Goal: Transaction & Acquisition: Book appointment/travel/reservation

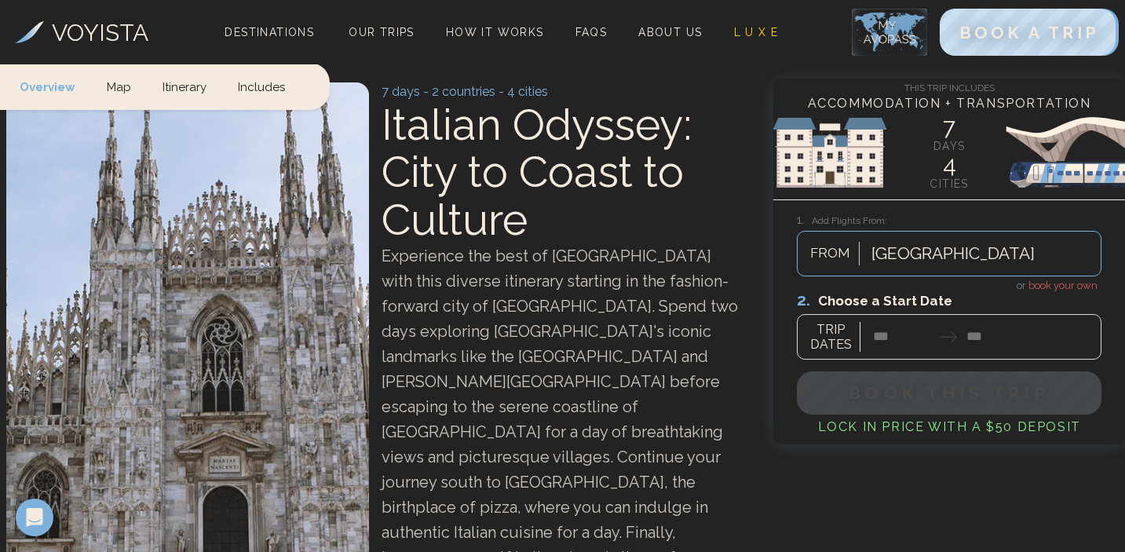
scroll to position [27, 0]
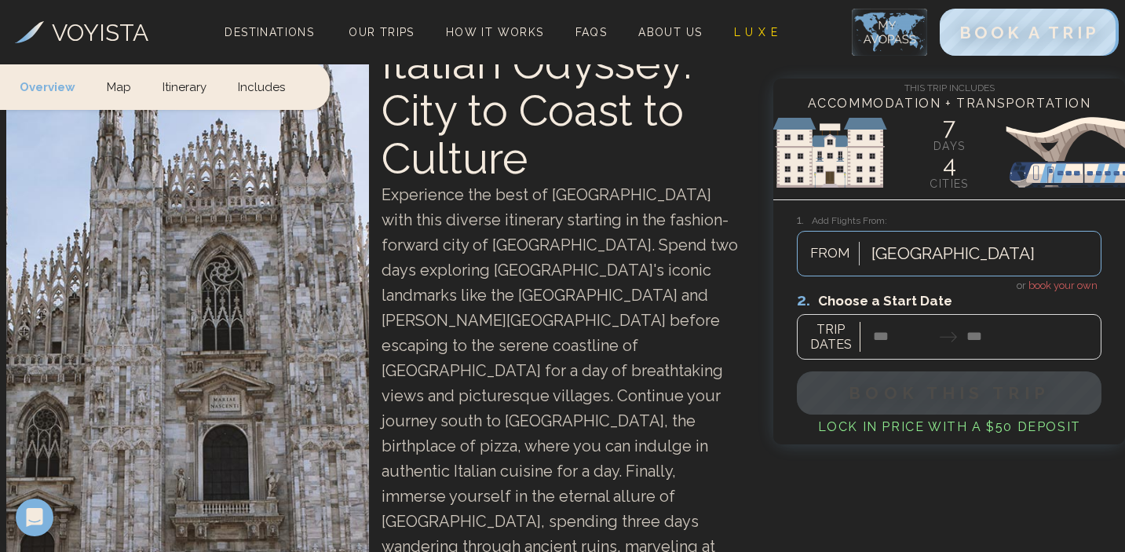
click at [976, 247] on div "[GEOGRAPHIC_DATA]" at bounding box center [981, 253] width 237 height 35
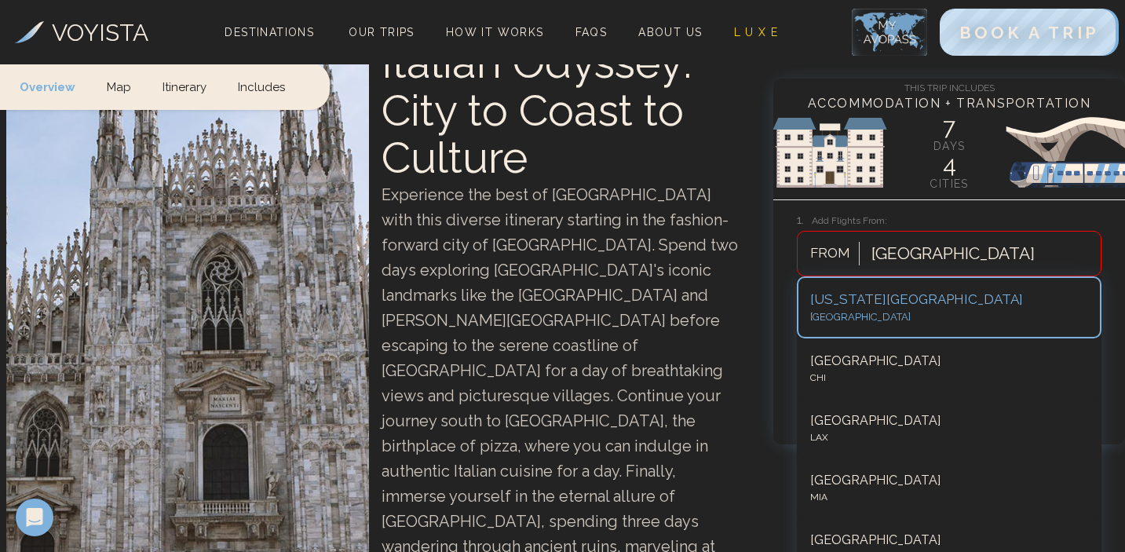
scroll to position [112, 0]
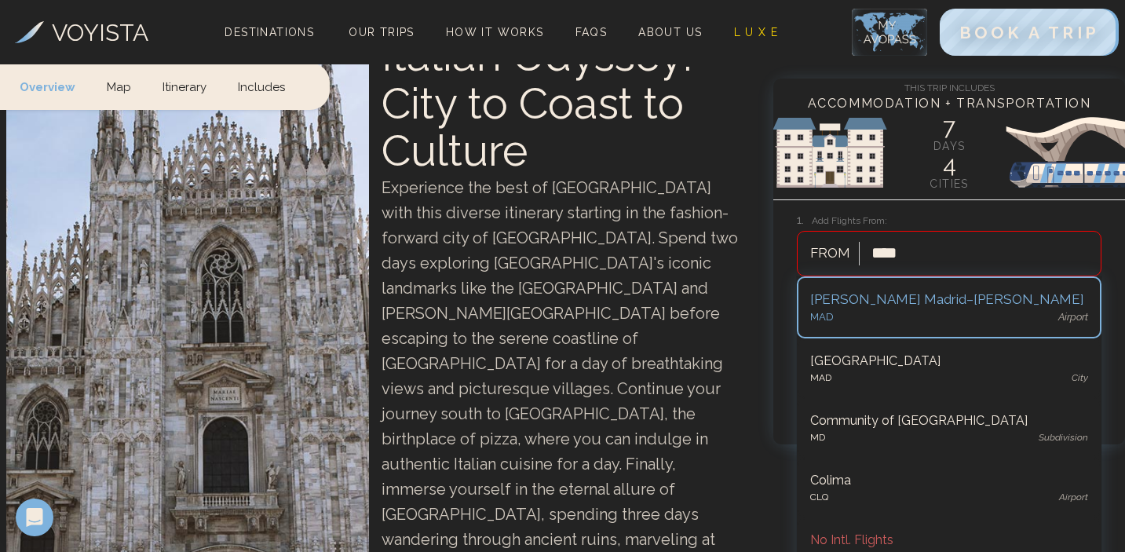
type input "*****"
click at [937, 310] on div "MAD airport" at bounding box center [949, 317] width 278 height 16
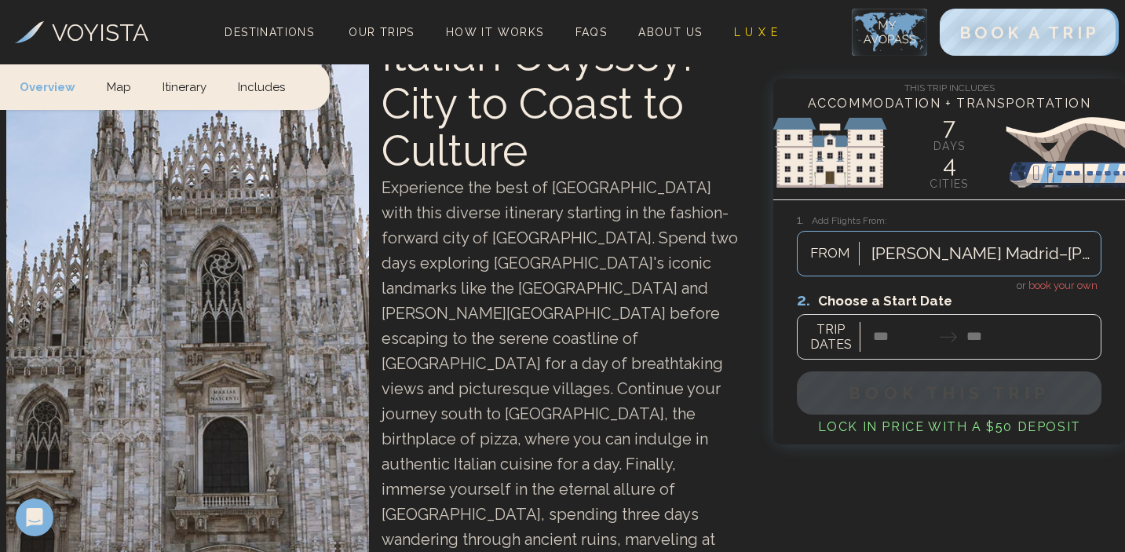
click at [918, 333] on div at bounding box center [949, 325] width 305 height 70
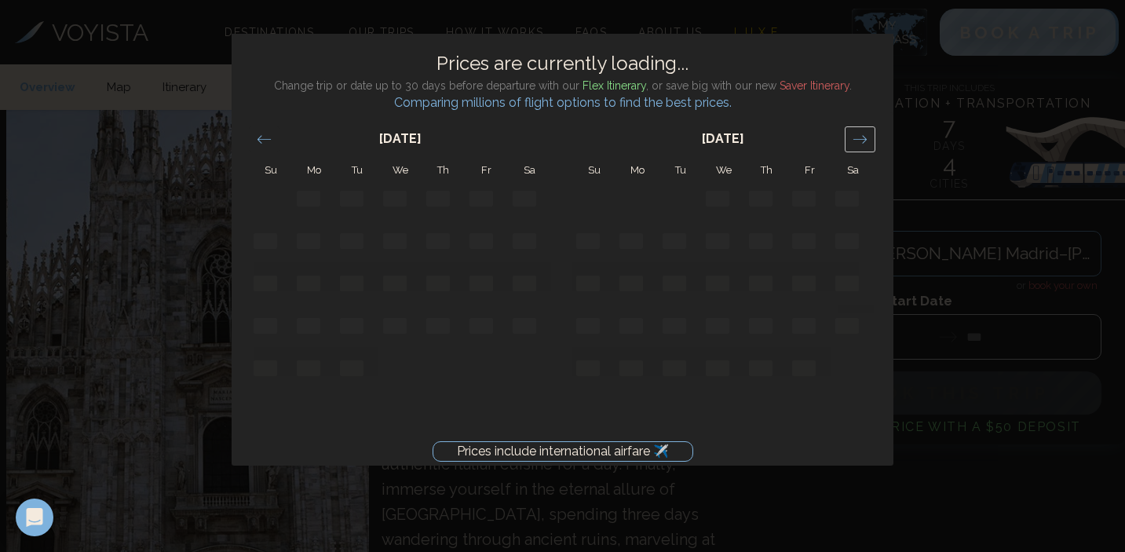
click at [853, 142] on icon "Move forward to switch to the next month." at bounding box center [859, 139] width 15 height 15
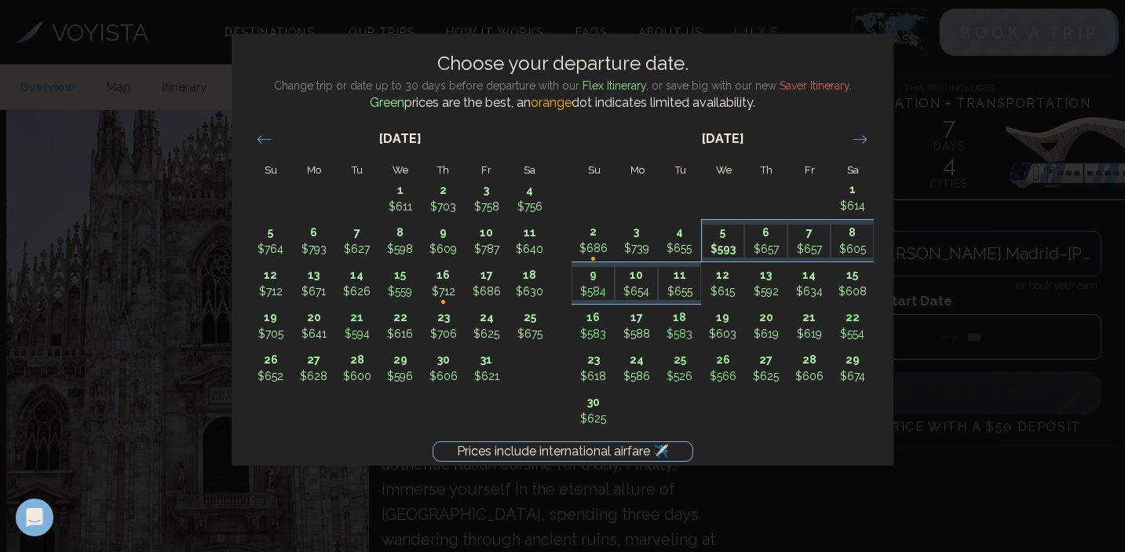
click at [718, 246] on p "$593" at bounding box center [723, 249] width 42 height 16
type input "*******"
type input "********"
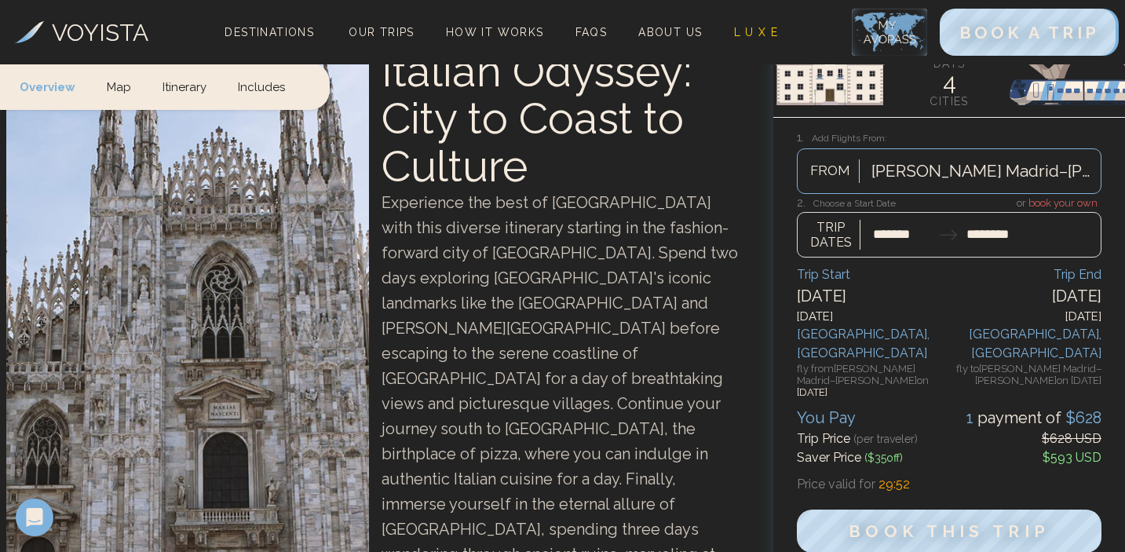
scroll to position [115, 0]
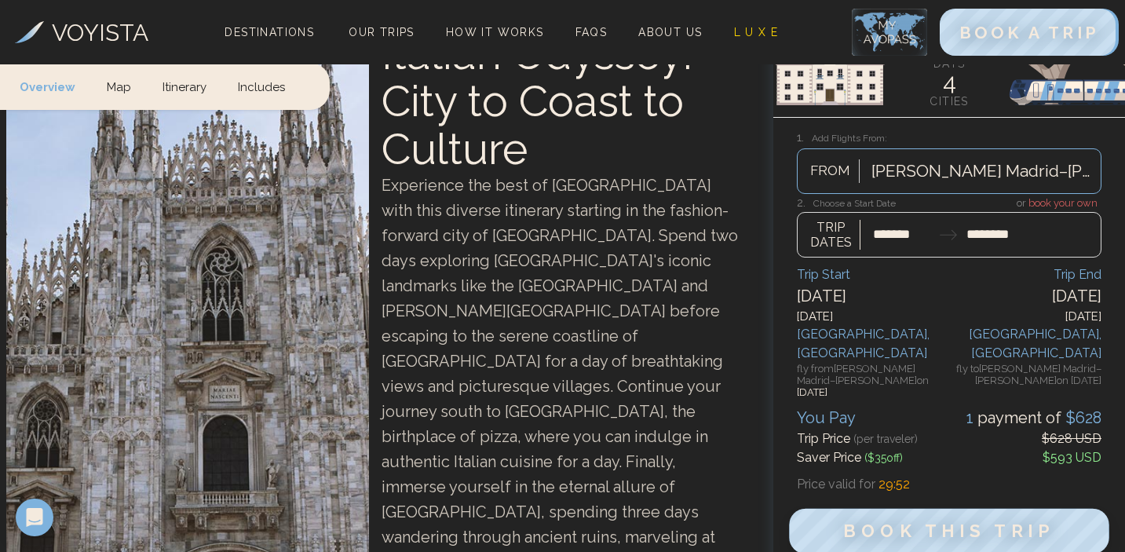
click at [912, 521] on span "Book This Trip" at bounding box center [949, 531] width 211 height 20
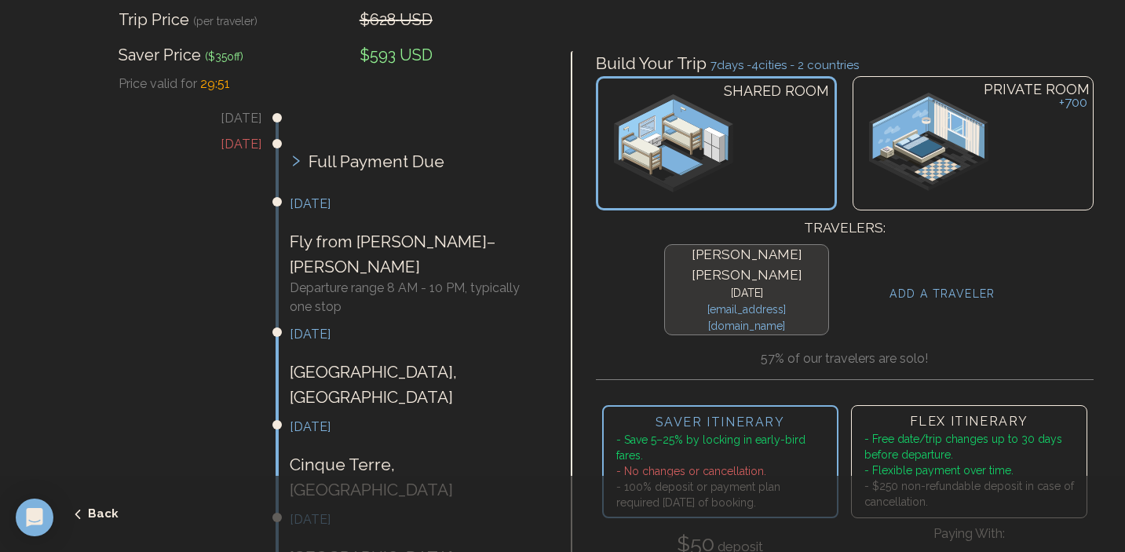
scroll to position [284, 0]
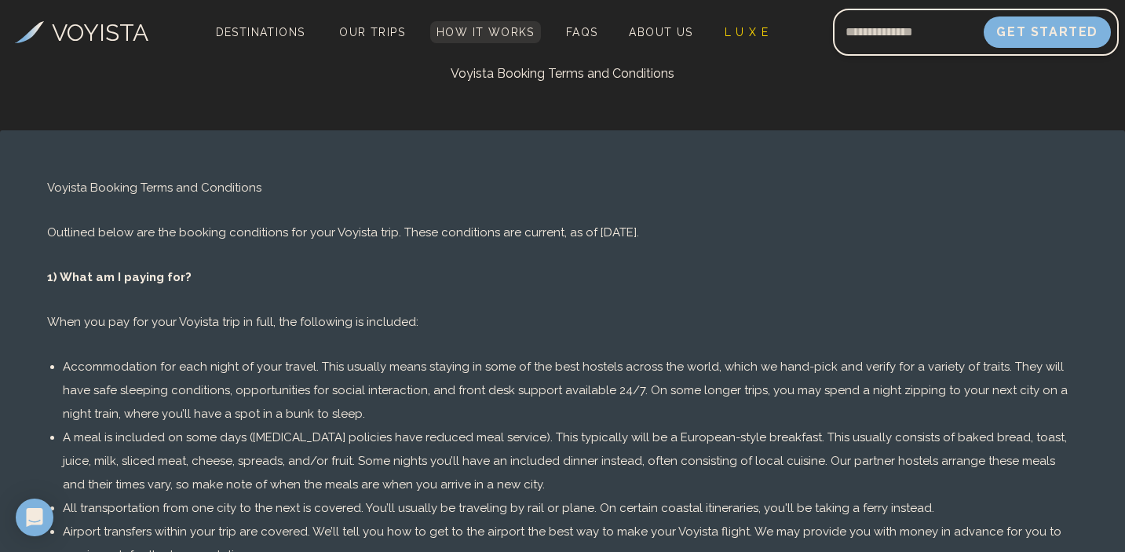
click at [498, 39] on link "How It Works" at bounding box center [485, 32] width 111 height 22
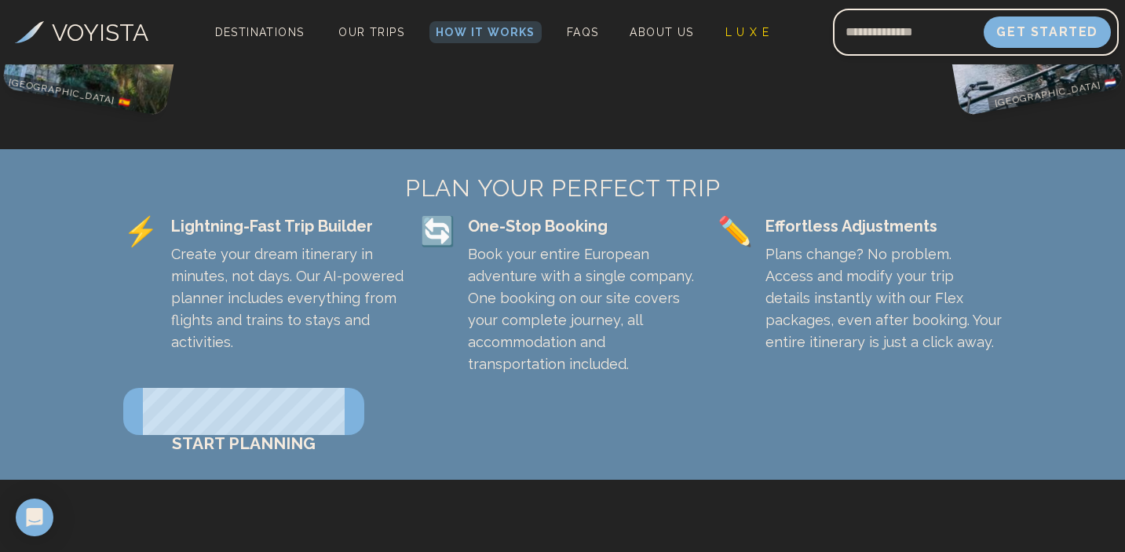
scroll to position [474, 0]
click at [316, 432] on span "START PLANNING" at bounding box center [244, 442] width 144 height 20
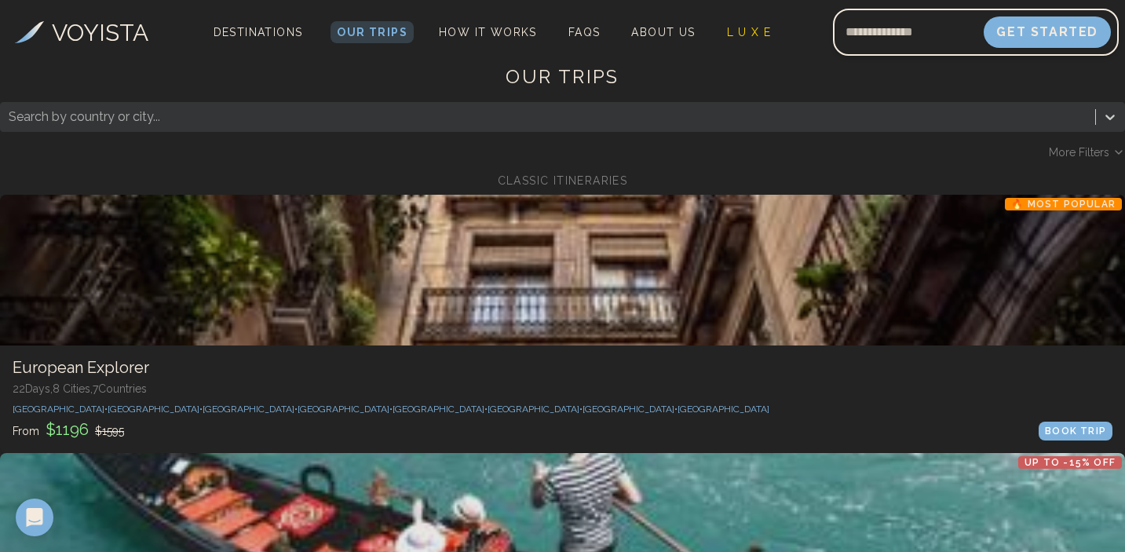
click at [246, 64] on span "Build Custom Trip" at bounding box center [136, 31] width 219 height 67
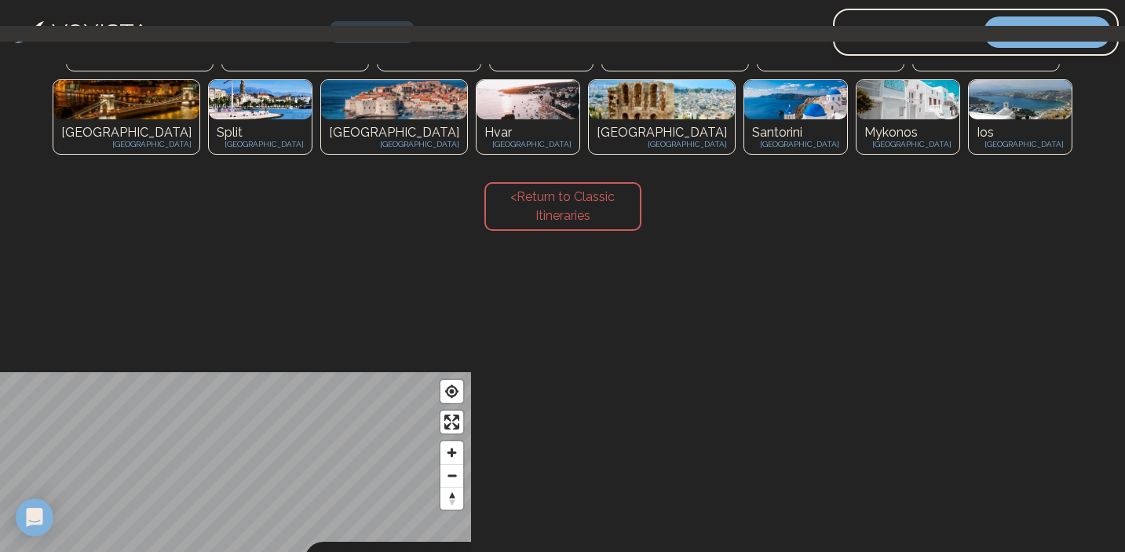
scroll to position [554, 0]
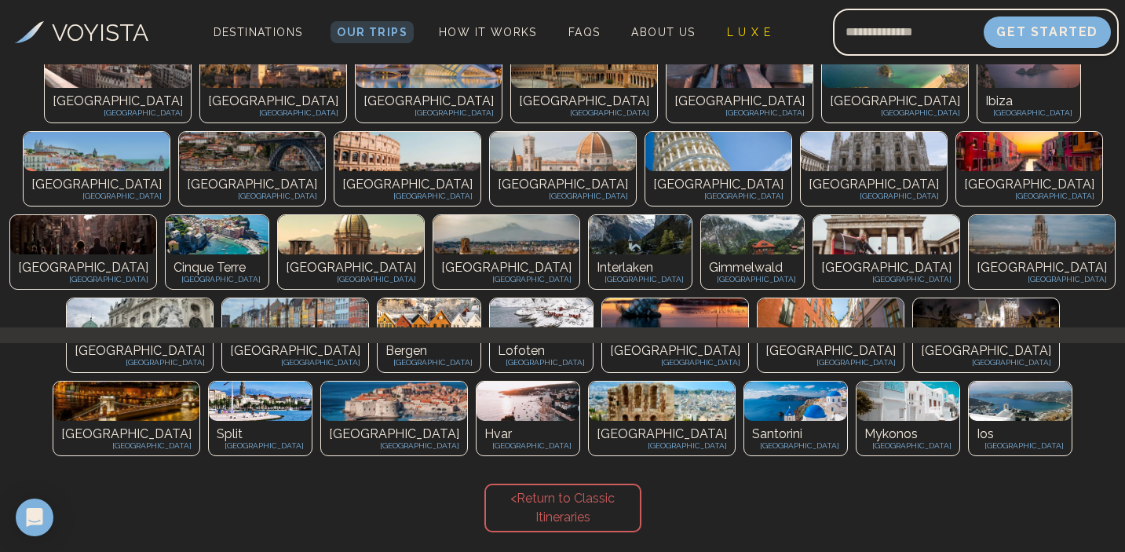
click at [268, 254] on img at bounding box center [217, 234] width 103 height 39
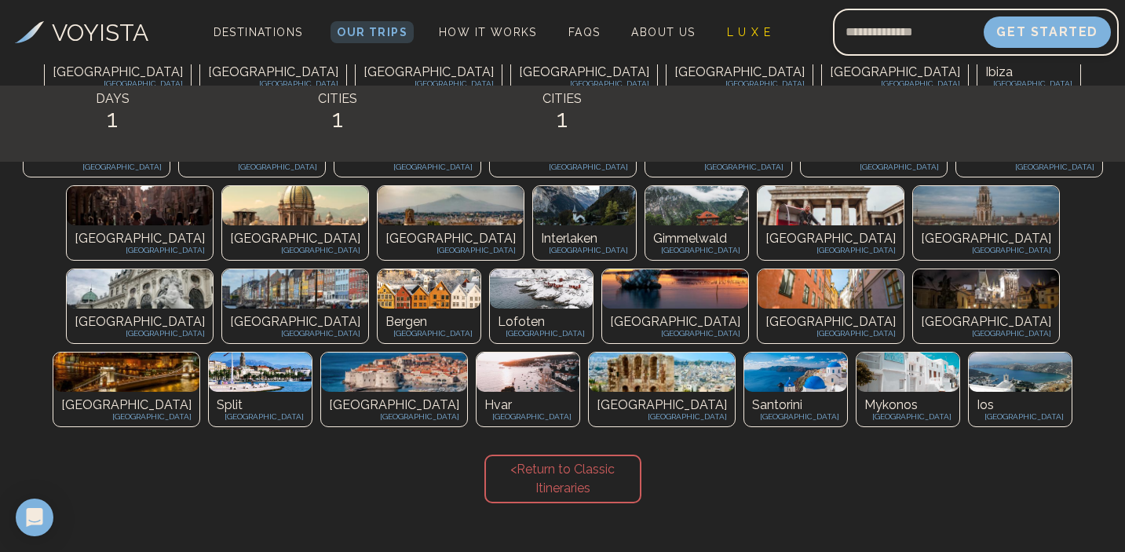
scroll to position [367, 0]
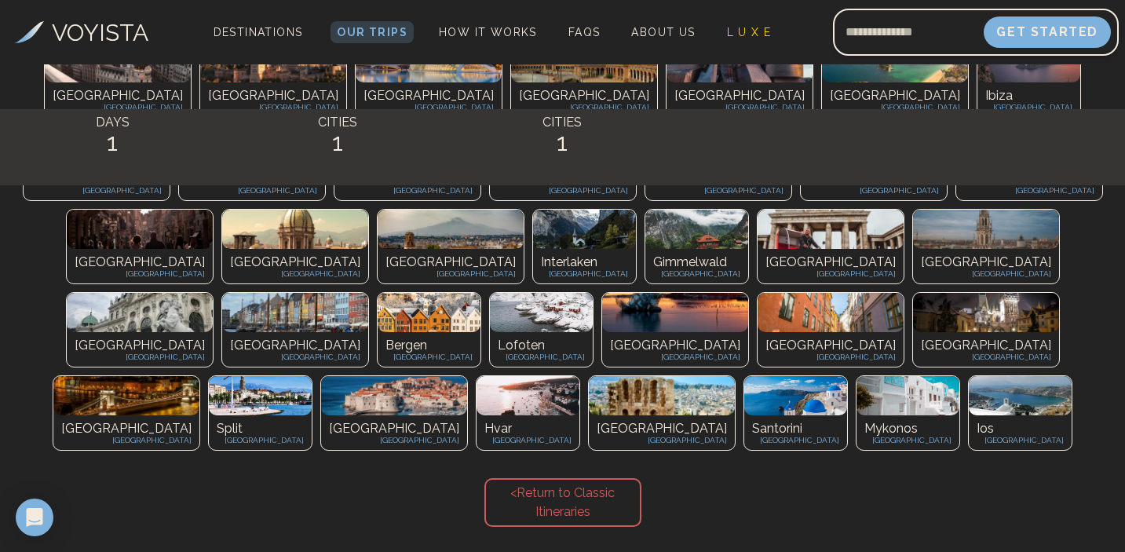
click at [342, 188] on p "[GEOGRAPHIC_DATA]" at bounding box center [407, 179] width 130 height 19
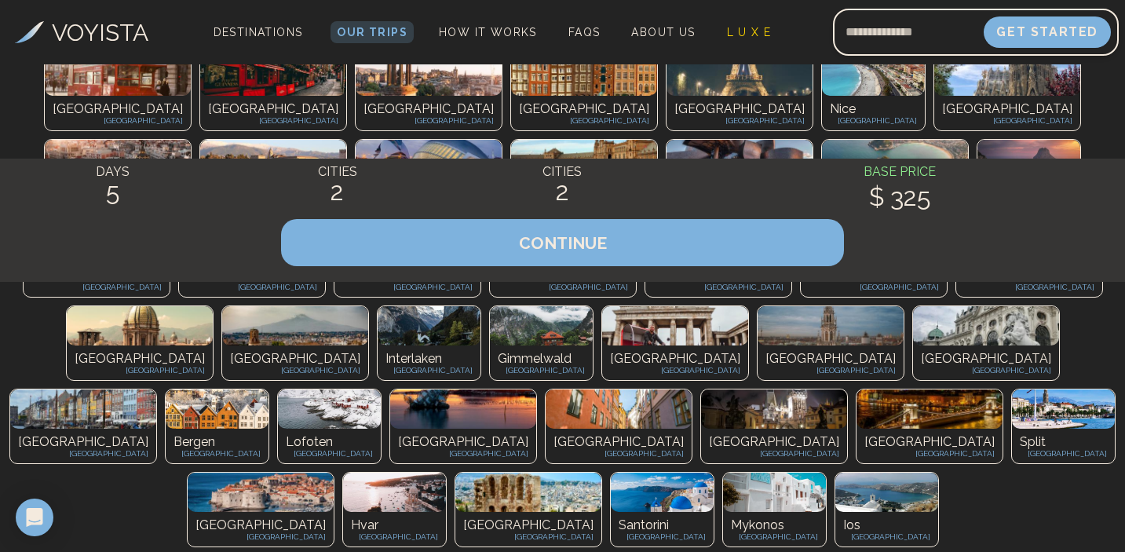
scroll to position [266, 0]
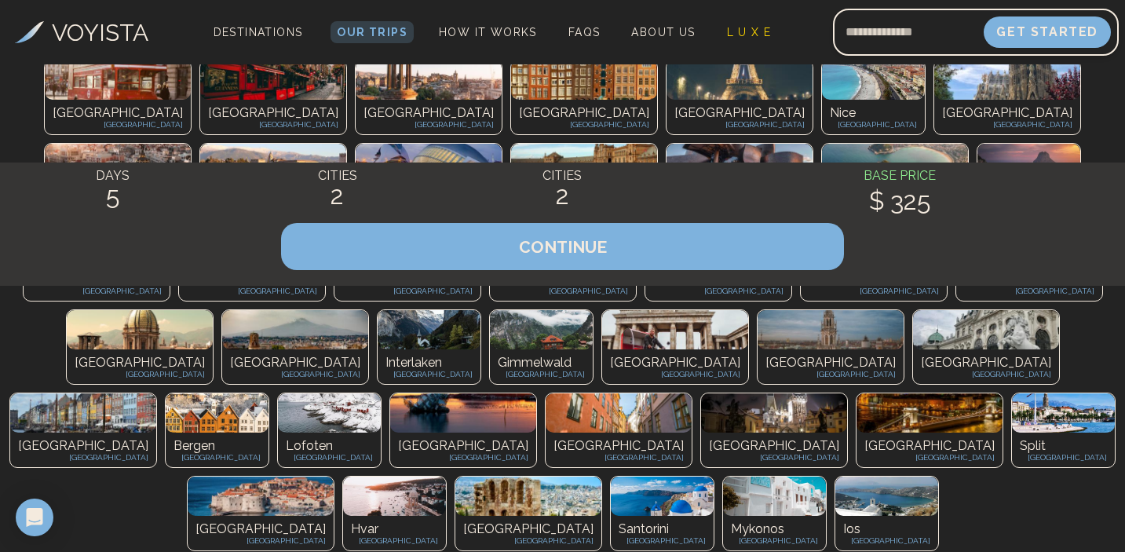
click at [645, 301] on div "Milan [GEOGRAPHIC_DATA]" at bounding box center [718, 283] width 146 height 35
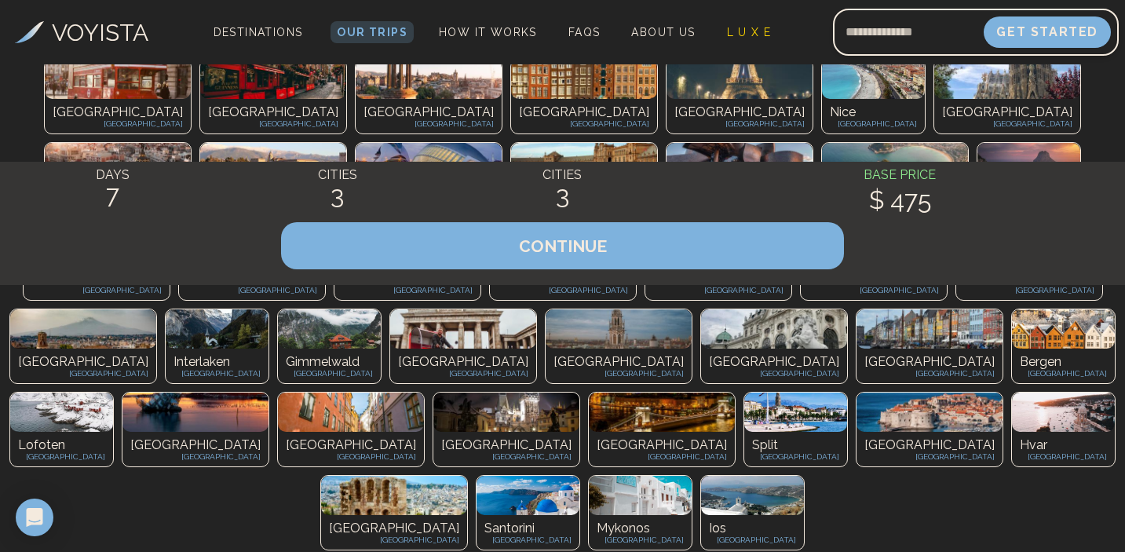
scroll to position [268, 0]
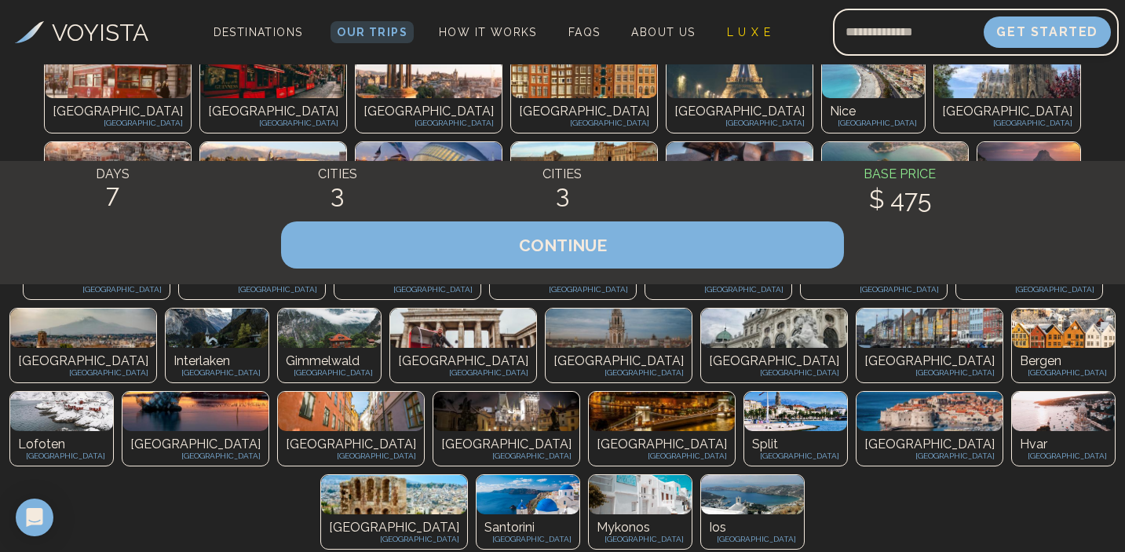
click at [801, 265] on img at bounding box center [874, 244] width 146 height 39
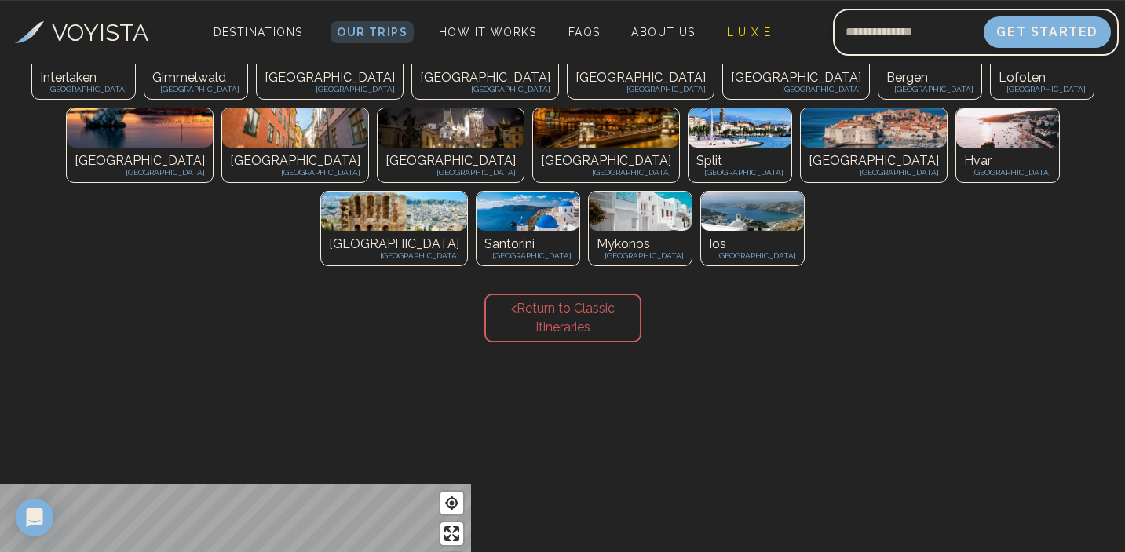
scroll to position [543, 0]
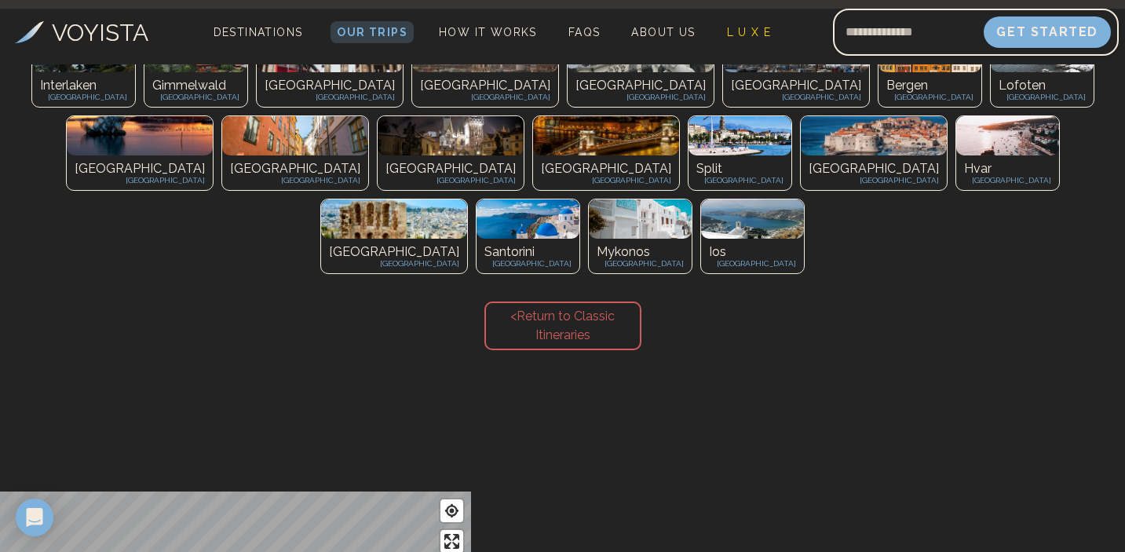
click at [808, 178] on p "[GEOGRAPHIC_DATA]" at bounding box center [873, 168] width 130 height 19
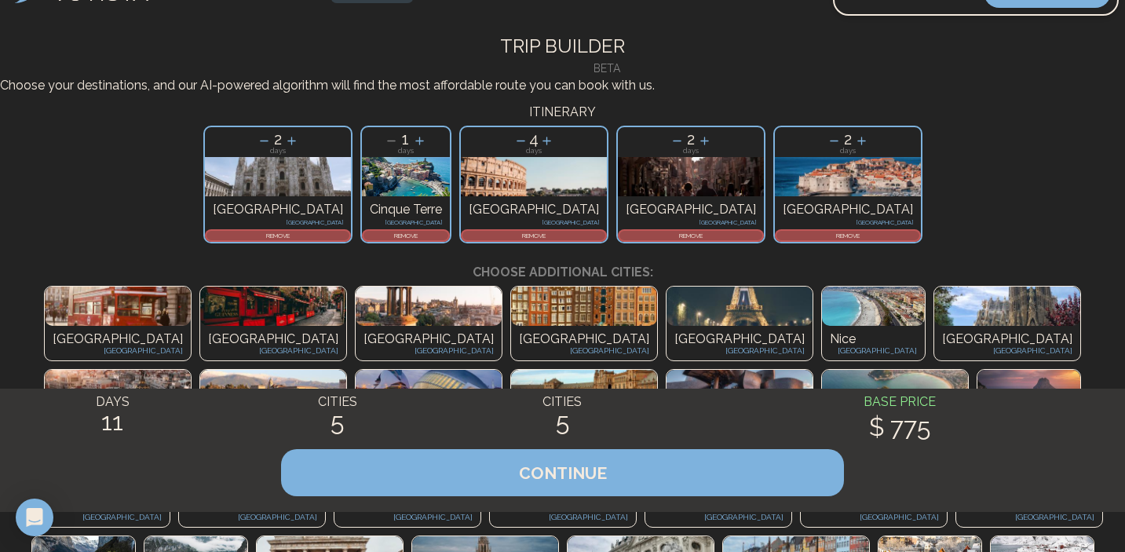
scroll to position [0, 0]
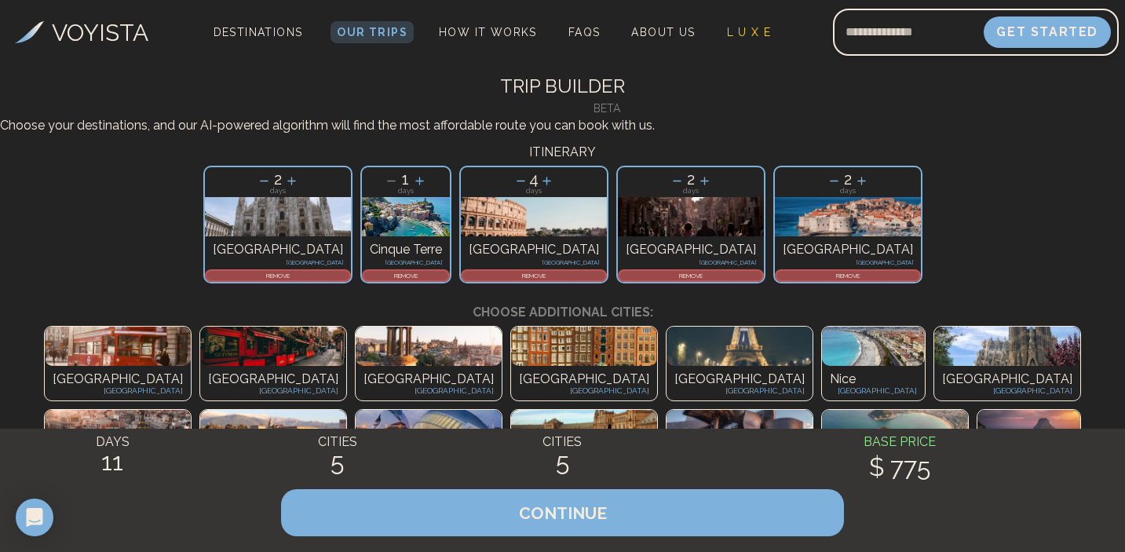
click at [776, 280] on p "REMOVE" at bounding box center [847, 275] width 143 height 9
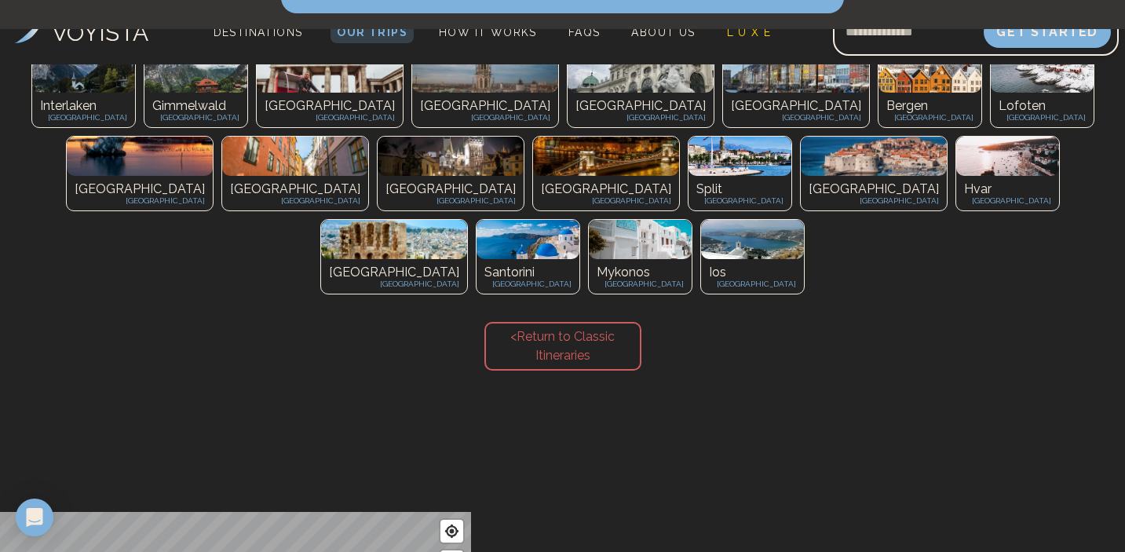
scroll to position [522, 0]
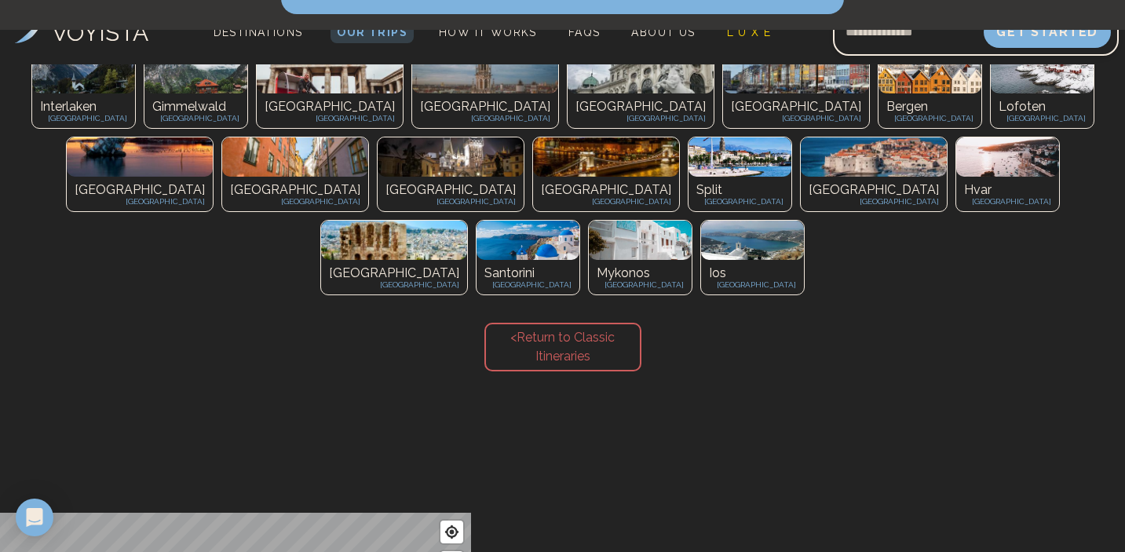
click at [956, 177] on img at bounding box center [1007, 156] width 103 height 39
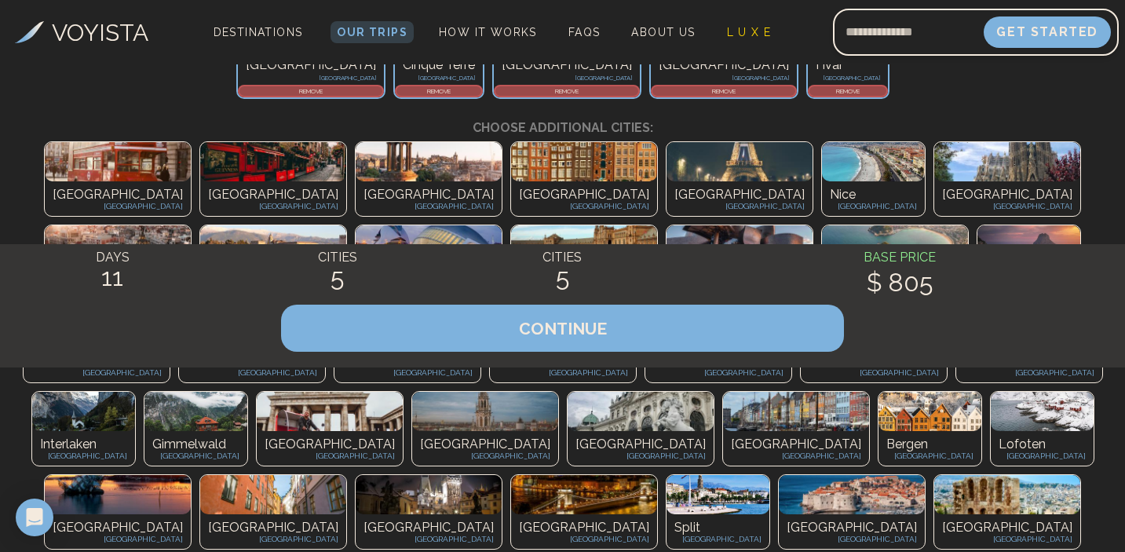
scroll to position [0, 0]
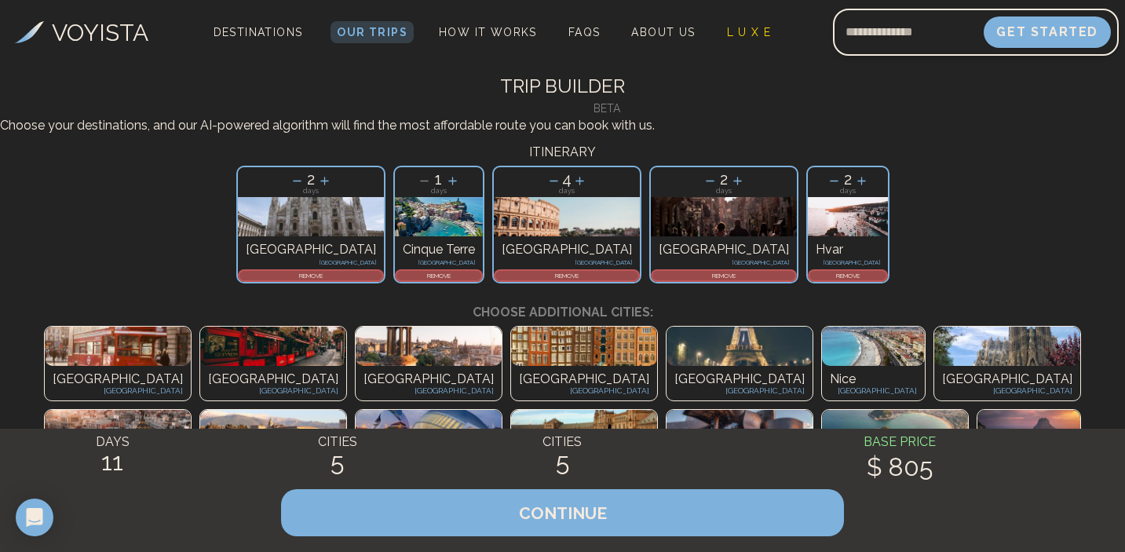
click at [809, 280] on p "REMOVE" at bounding box center [847, 275] width 77 height 9
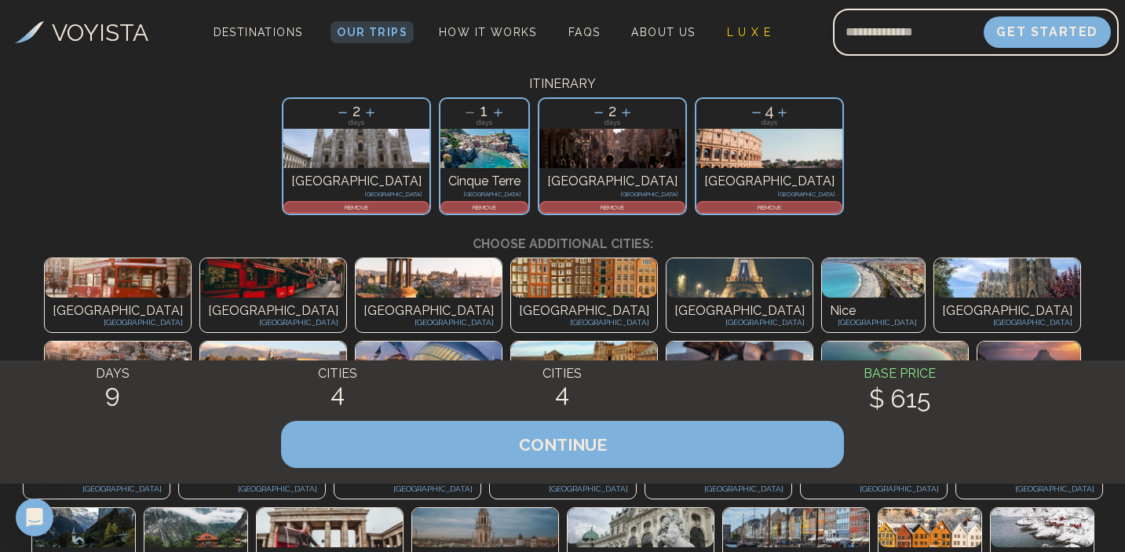
scroll to position [64, 0]
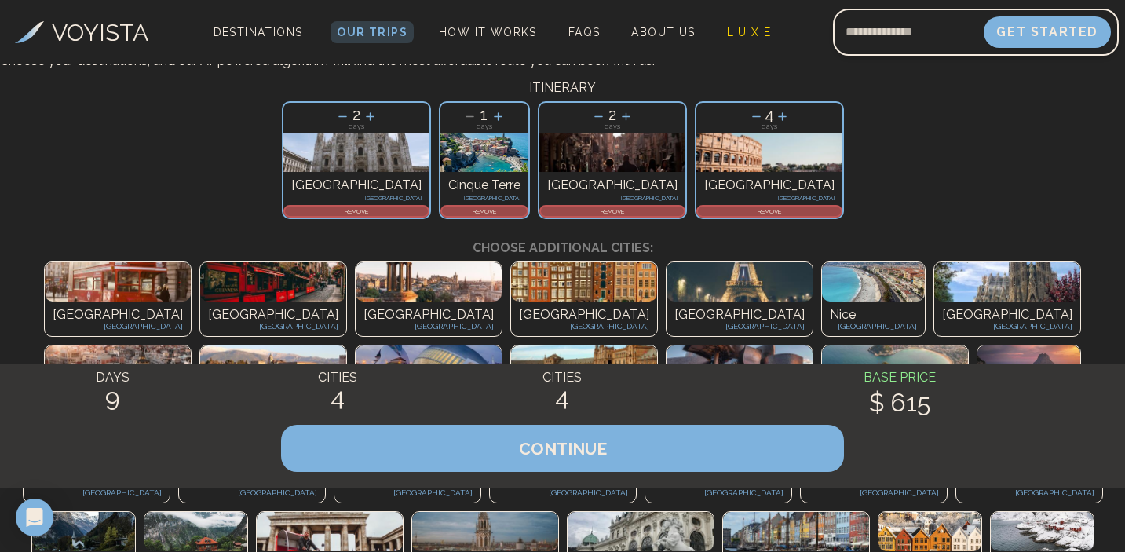
click at [539, 217] on div "REMOVE" at bounding box center [612, 211] width 146 height 13
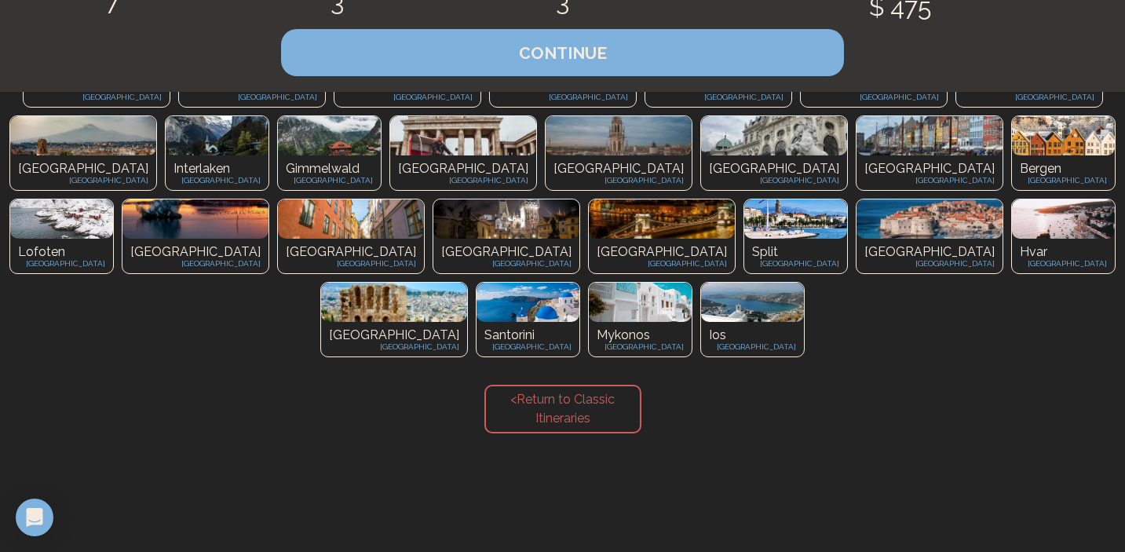
scroll to position [456, 0]
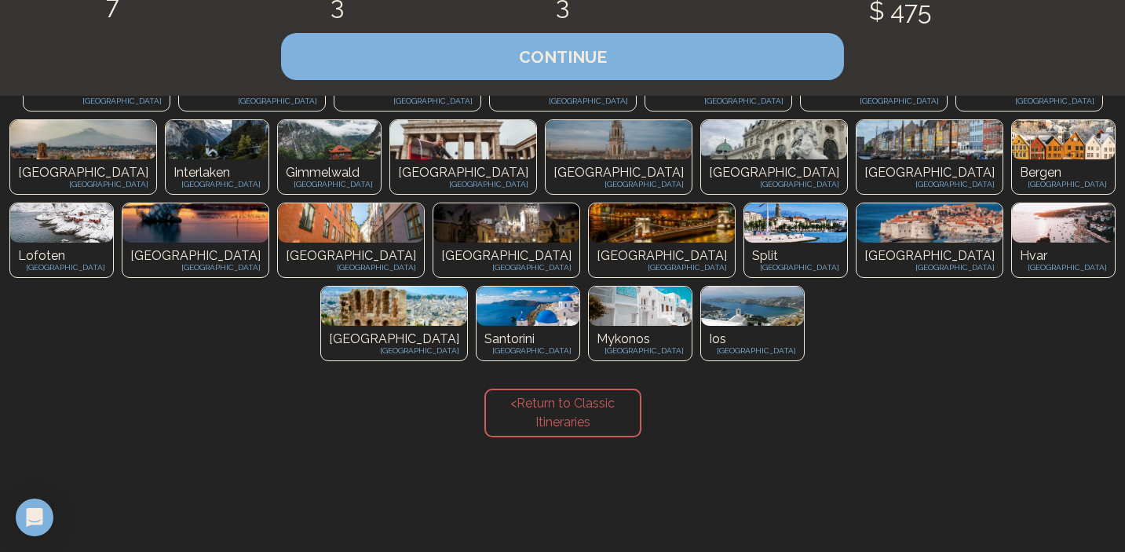
click at [856, 243] on img at bounding box center [929, 222] width 146 height 39
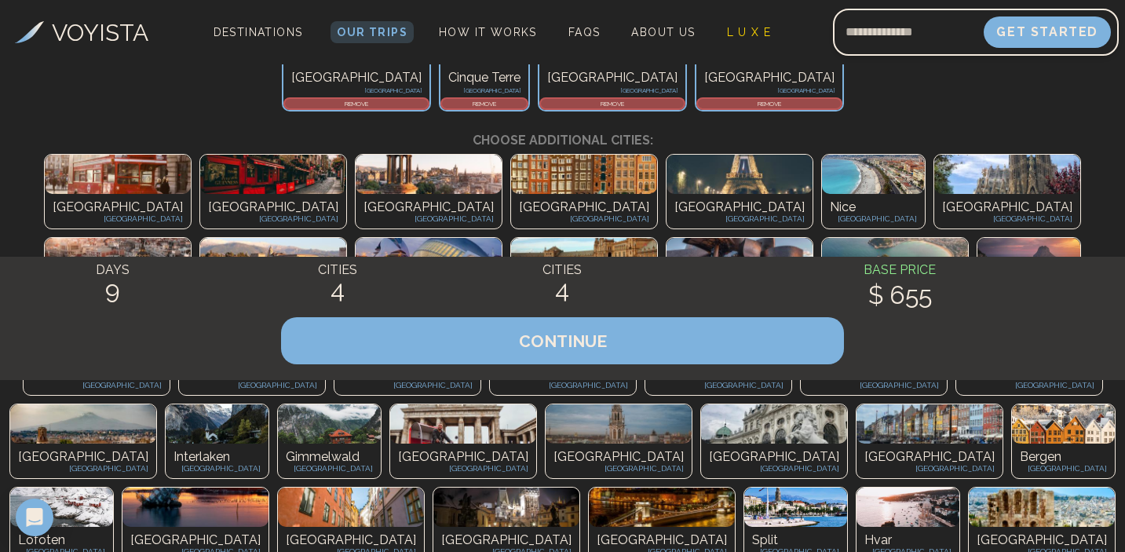
scroll to position [0, 0]
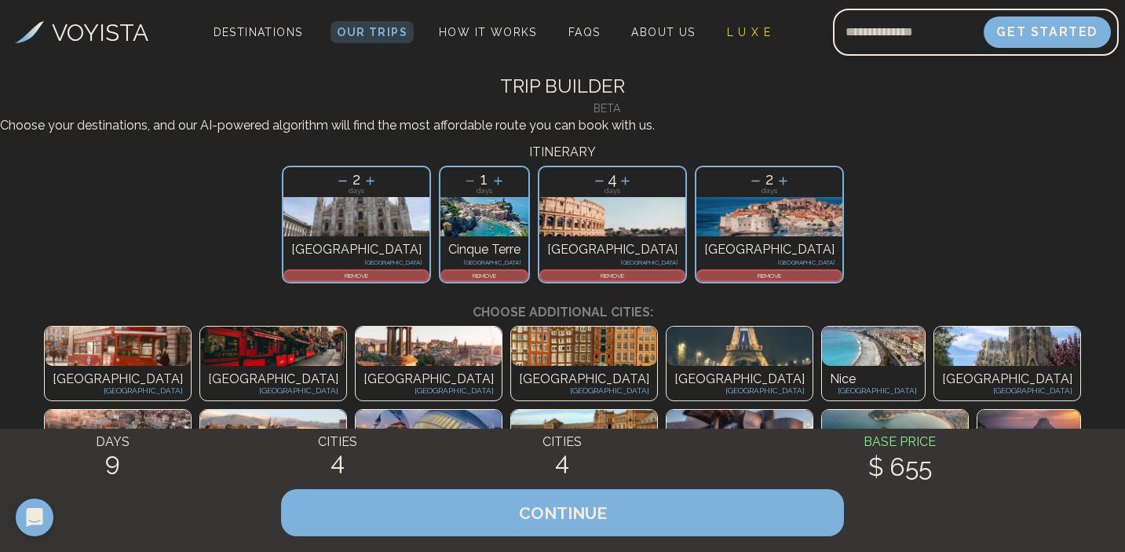
click at [698, 280] on p "REMOVE" at bounding box center [769, 275] width 143 height 9
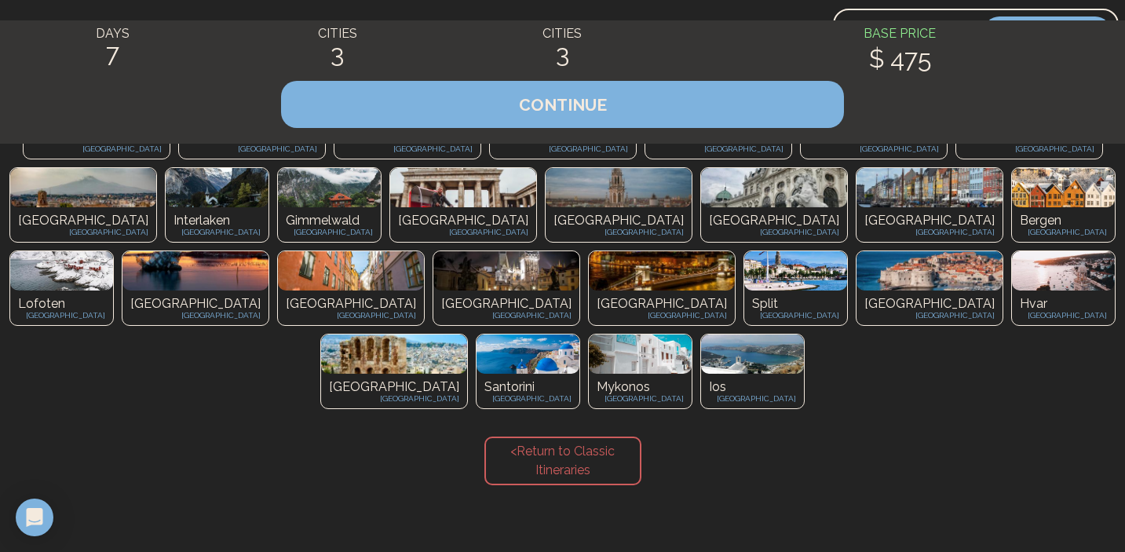
scroll to position [407, 0]
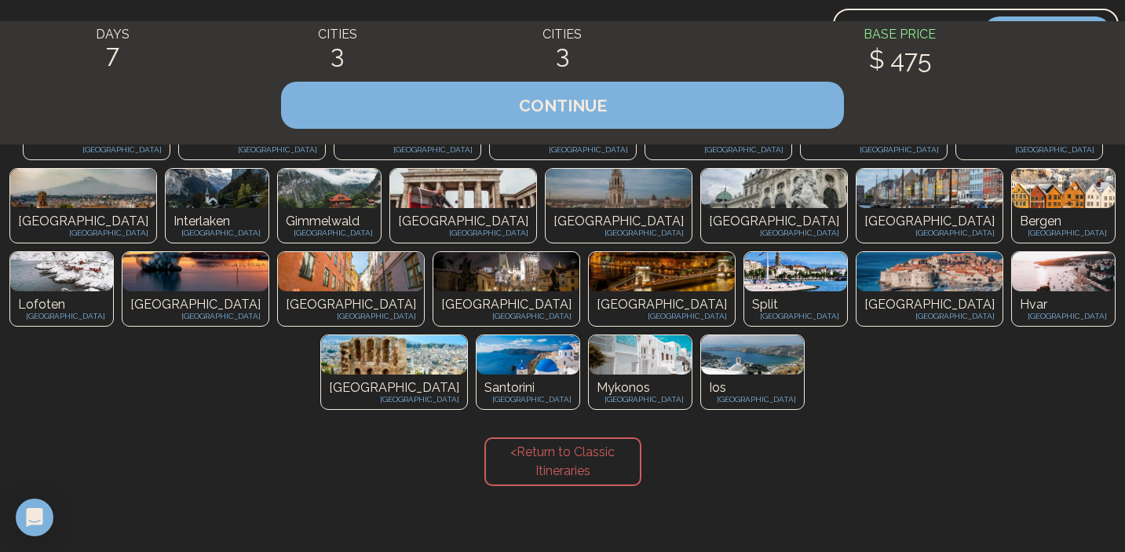
click at [801, 159] on div "[GEOGRAPHIC_DATA] [GEOGRAPHIC_DATA]" at bounding box center [874, 142] width 146 height 35
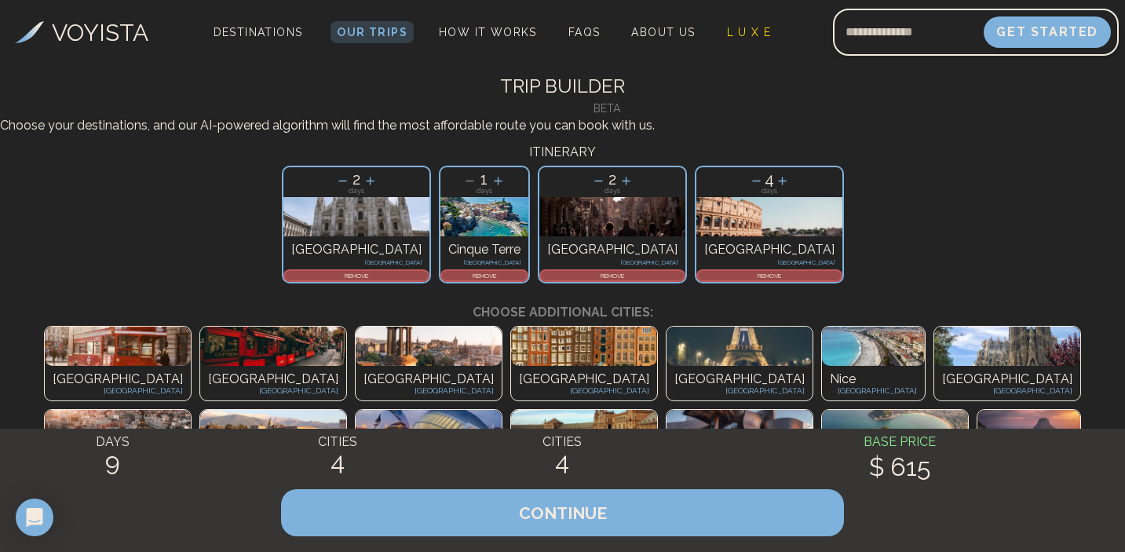
scroll to position [46, 0]
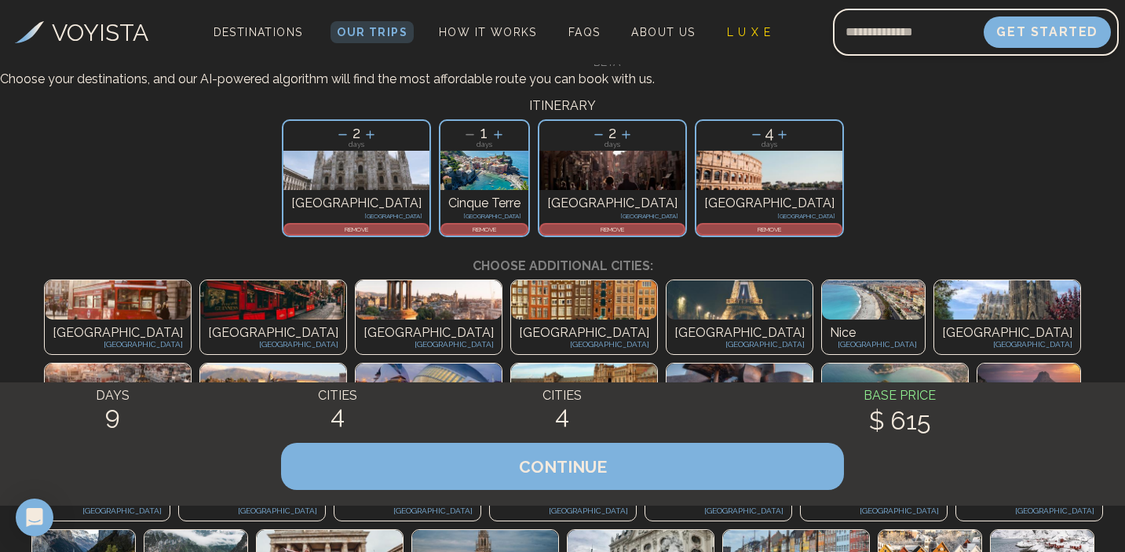
click at [541, 234] on p "REMOVE" at bounding box center [612, 228] width 143 height 9
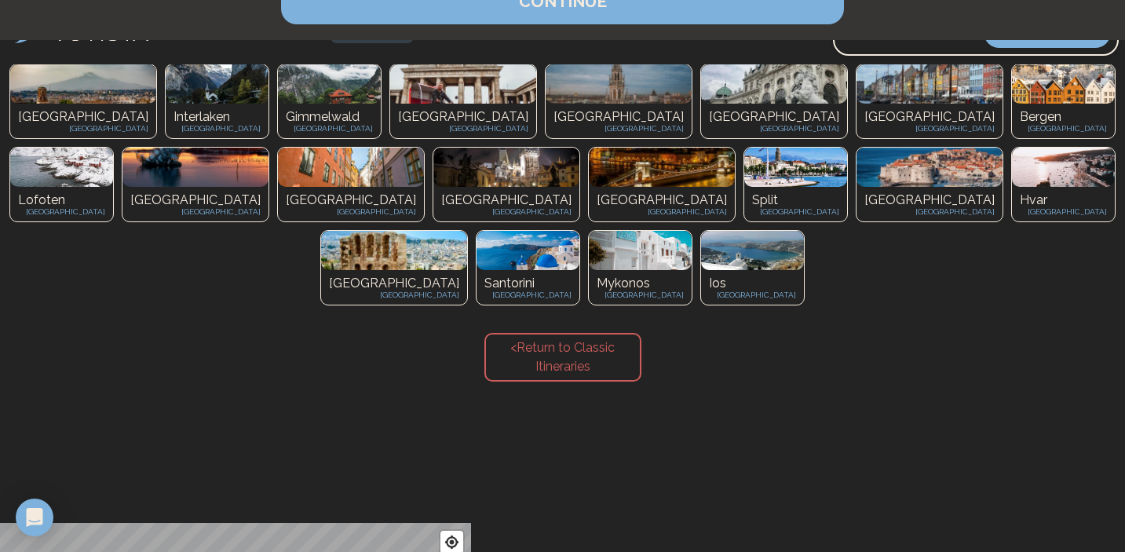
scroll to position [510, 0]
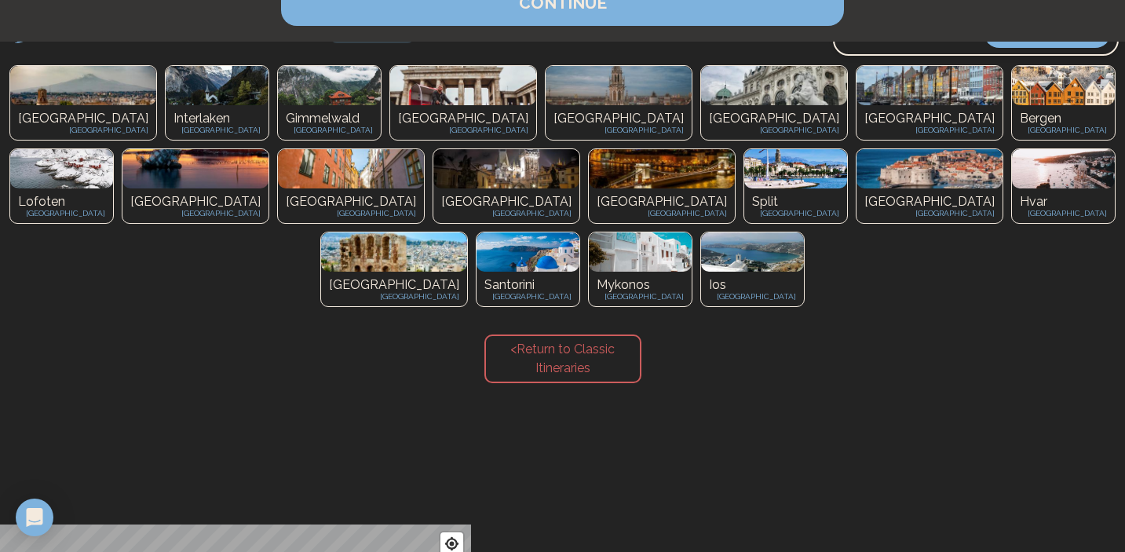
click at [433, 188] on img at bounding box center [506, 168] width 146 height 39
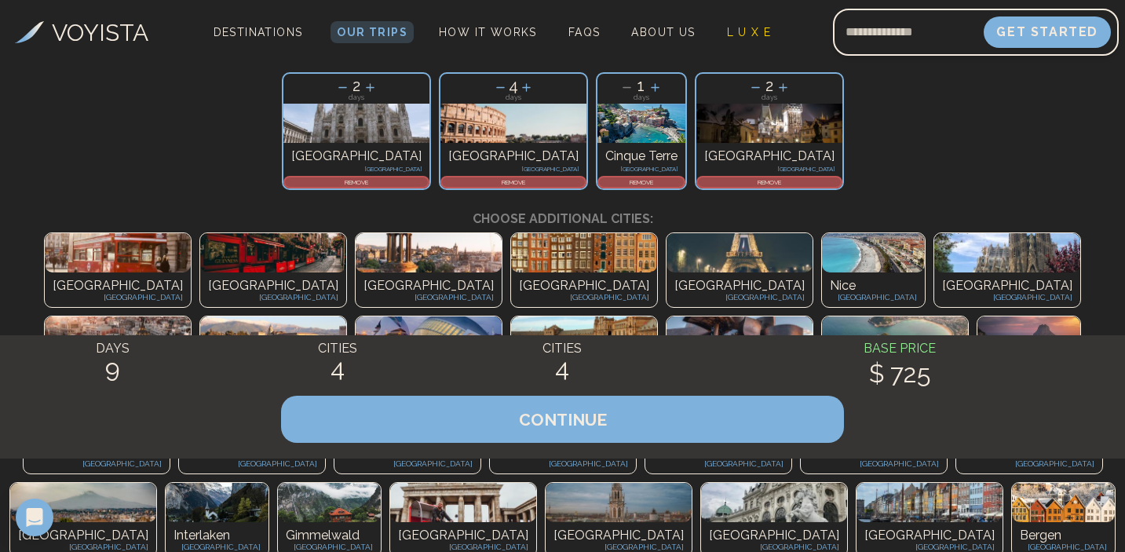
scroll to position [0, 0]
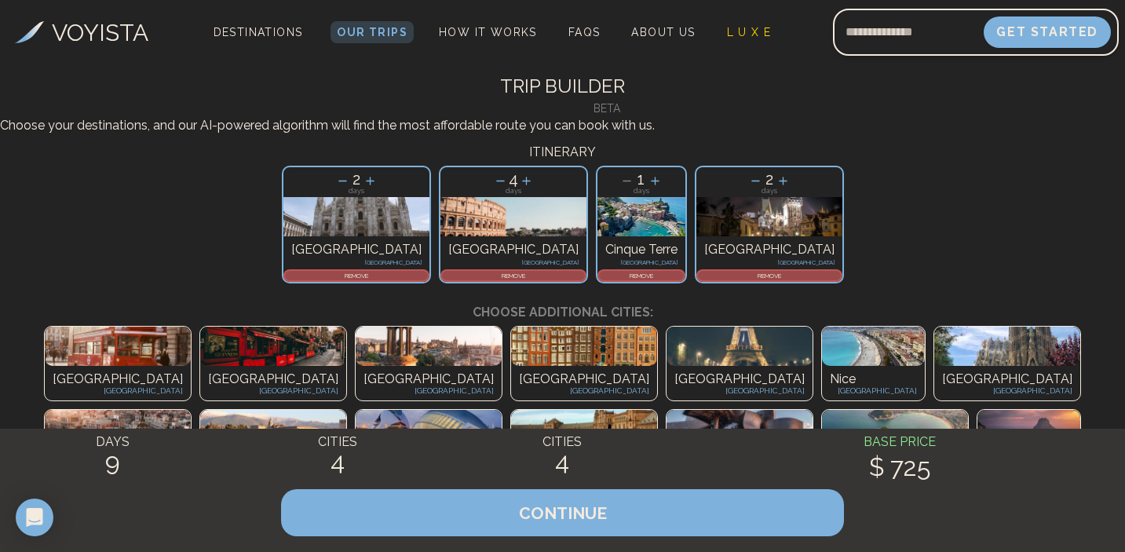
click at [698, 280] on p "REMOVE" at bounding box center [769, 275] width 143 height 9
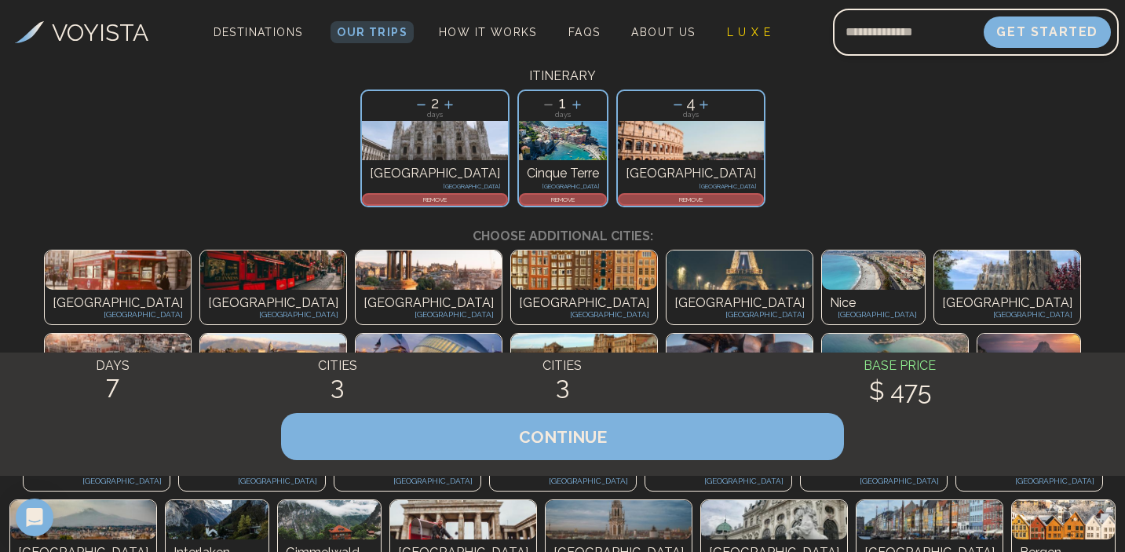
scroll to position [77, 0]
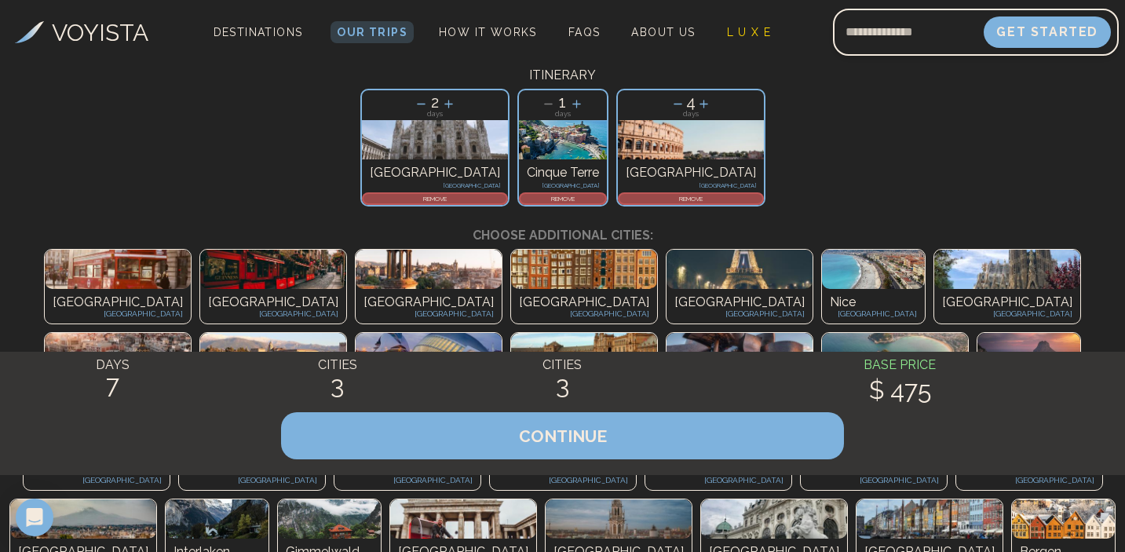
click at [830, 312] on p "Nice" at bounding box center [873, 302] width 87 height 19
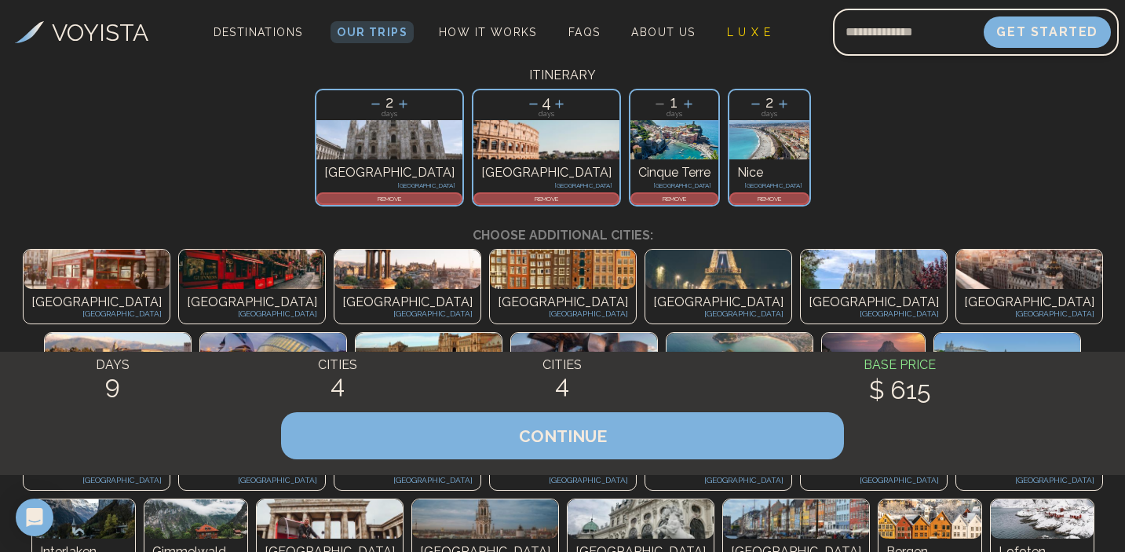
click at [728, 206] on div "2 days Nice France REMOVE" at bounding box center [769, 148] width 83 height 118
click at [731, 203] on p "REMOVE" at bounding box center [769, 198] width 77 height 9
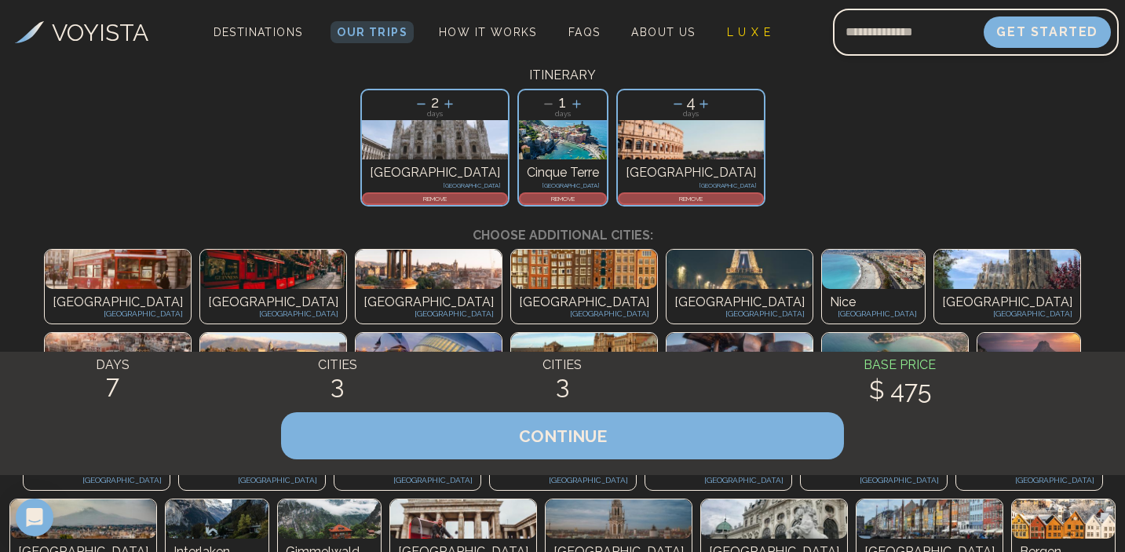
click at [830, 312] on p "Nice" at bounding box center [873, 302] width 87 height 19
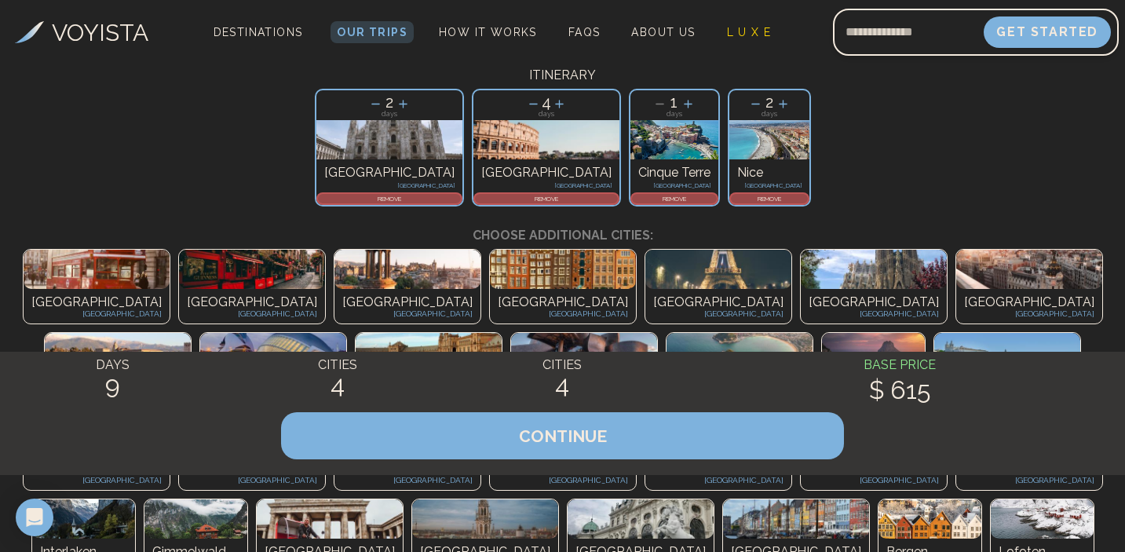
click at [731, 203] on p "REMOVE" at bounding box center [769, 198] width 77 height 9
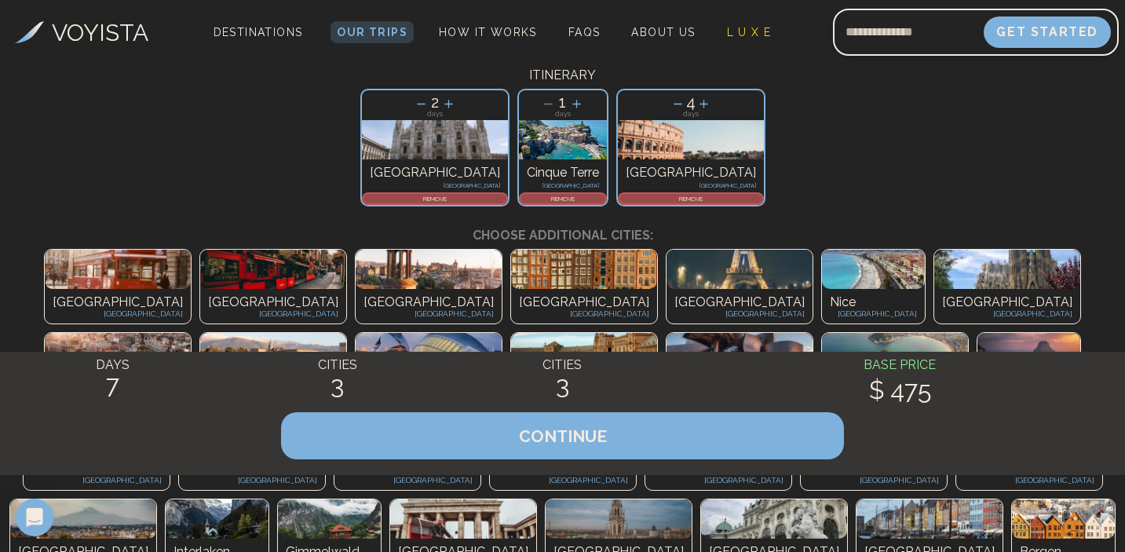
click at [519, 312] on p "[GEOGRAPHIC_DATA]" at bounding box center [584, 302] width 130 height 19
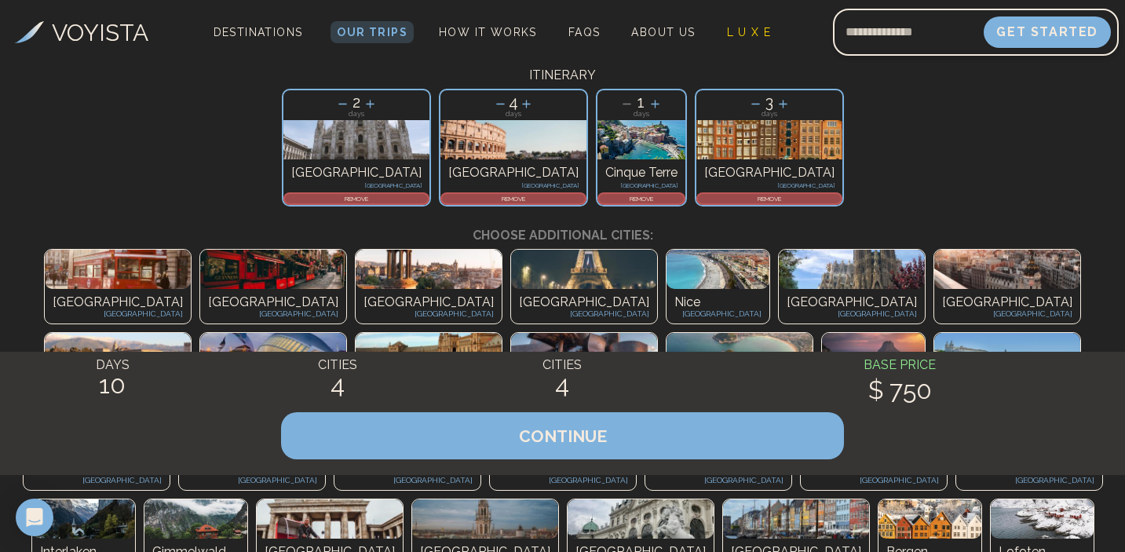
click at [698, 203] on p "REMOVE" at bounding box center [769, 198] width 143 height 9
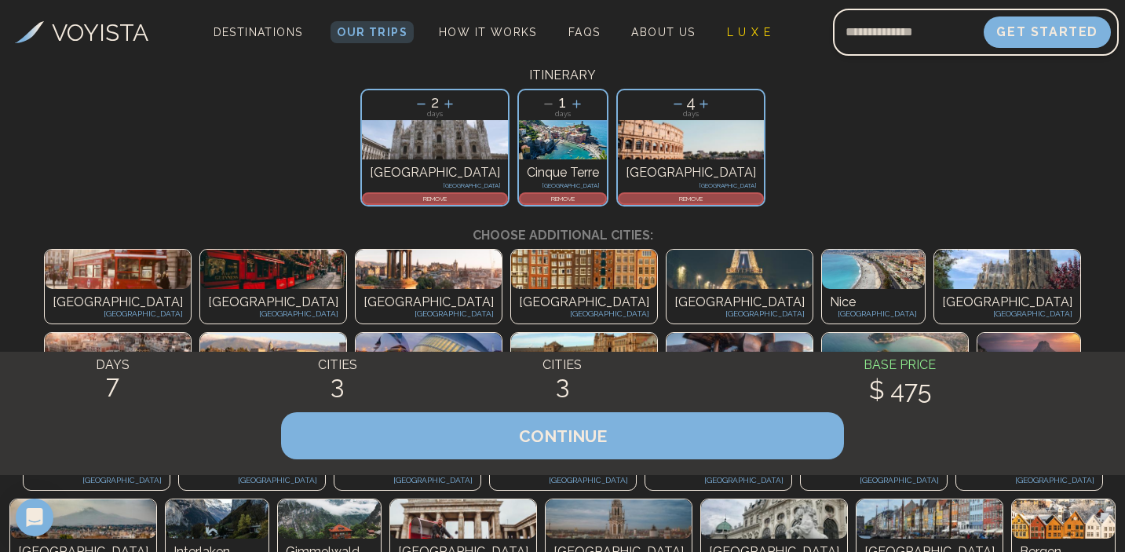
click at [674, 312] on p "[GEOGRAPHIC_DATA]" at bounding box center [739, 302] width 130 height 19
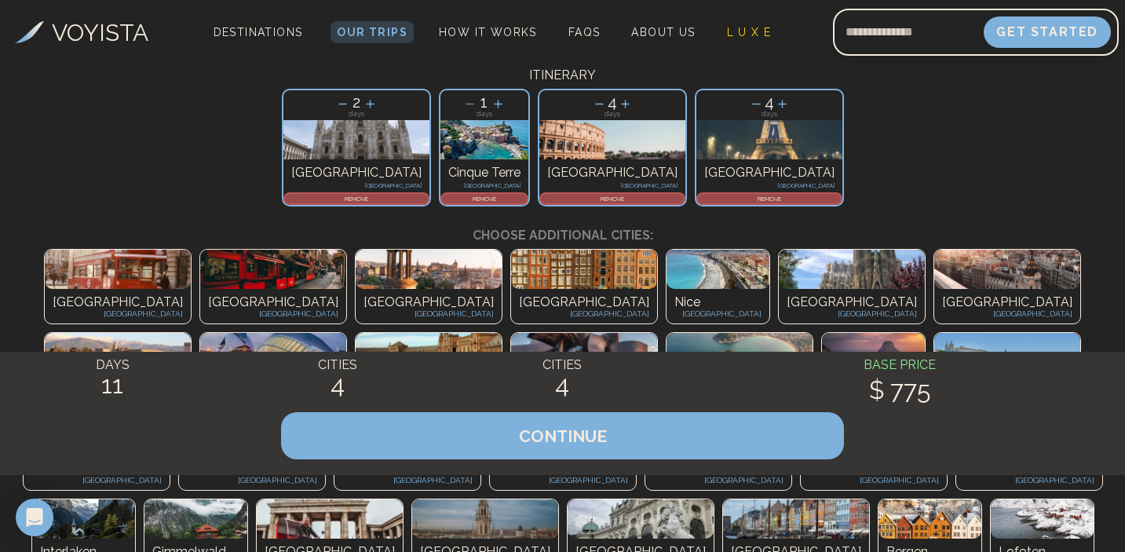
click at [695, 206] on div "4 days Paris [GEOGRAPHIC_DATA] REMOVE" at bounding box center [769, 148] width 149 height 118
click at [698, 203] on p "REMOVE" at bounding box center [769, 198] width 143 height 9
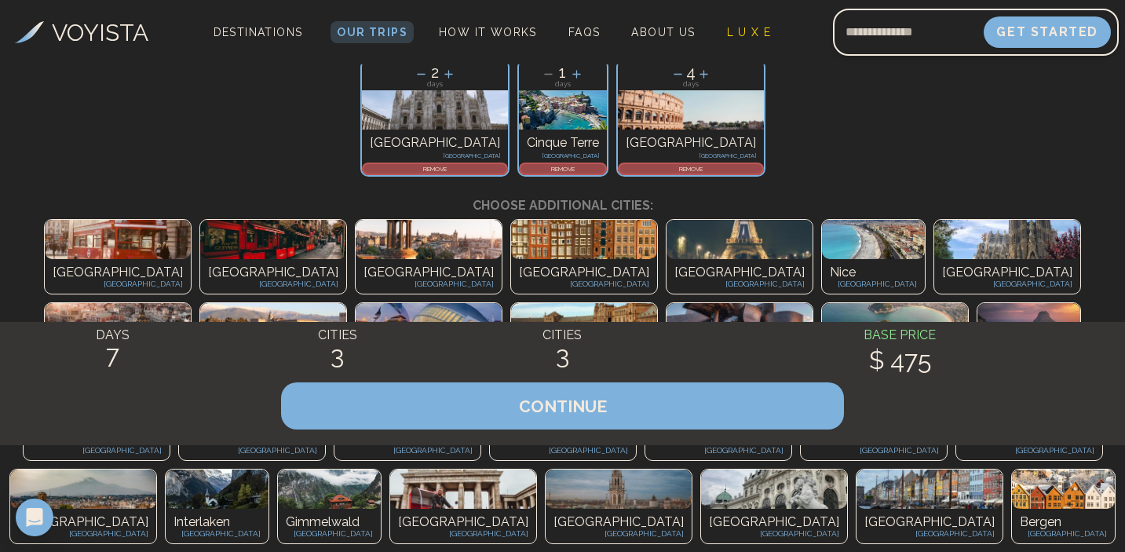
scroll to position [113, 0]
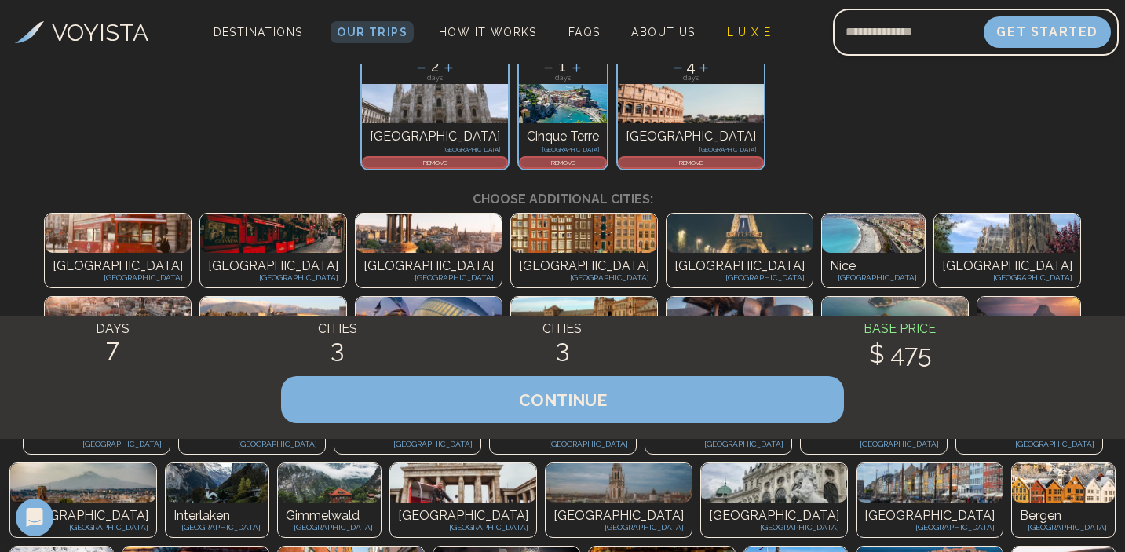
click at [363, 359] on p "[GEOGRAPHIC_DATA]" at bounding box center [428, 349] width 130 height 19
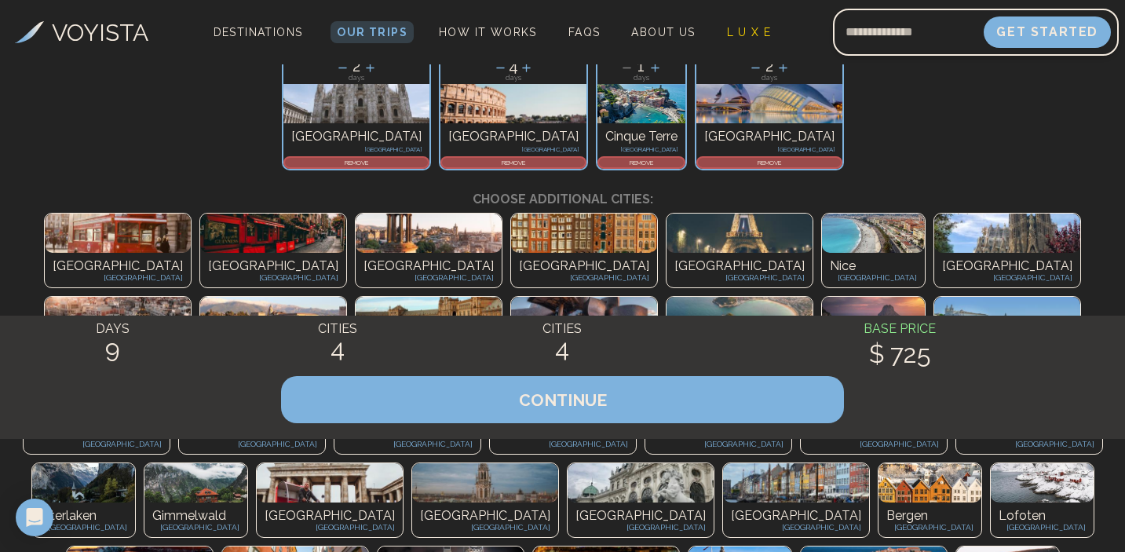
click at [698, 167] on p "REMOVE" at bounding box center [769, 162] width 143 height 9
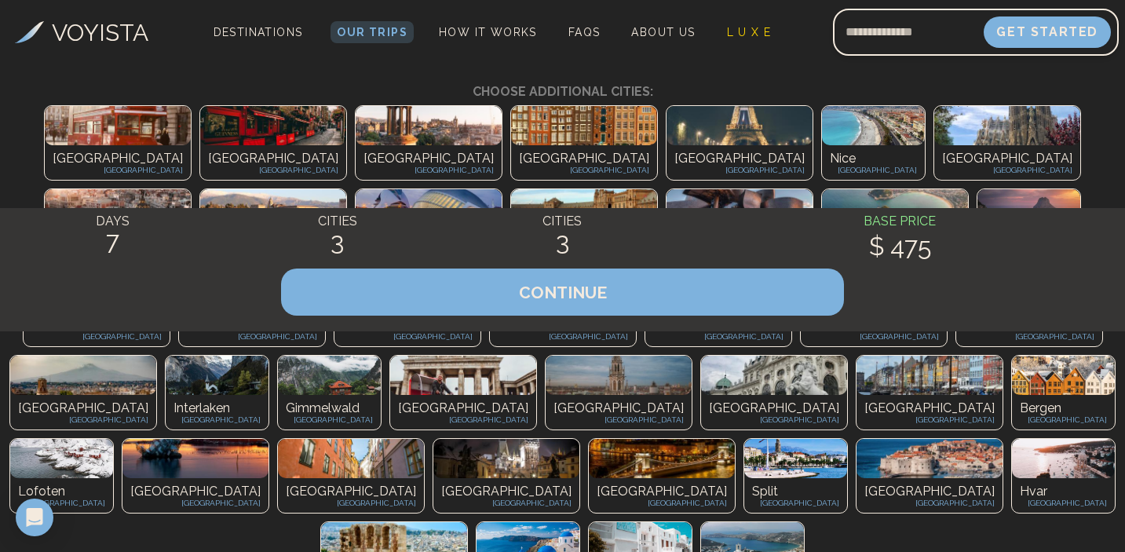
scroll to position [222, 0]
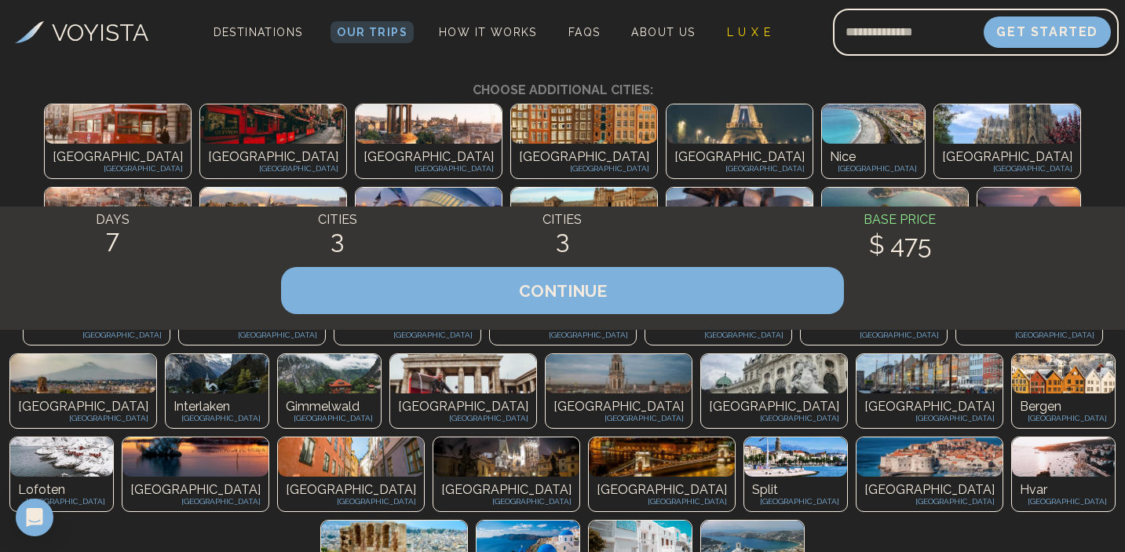
click at [830, 250] on p "[GEOGRAPHIC_DATA]" at bounding box center [895, 240] width 130 height 19
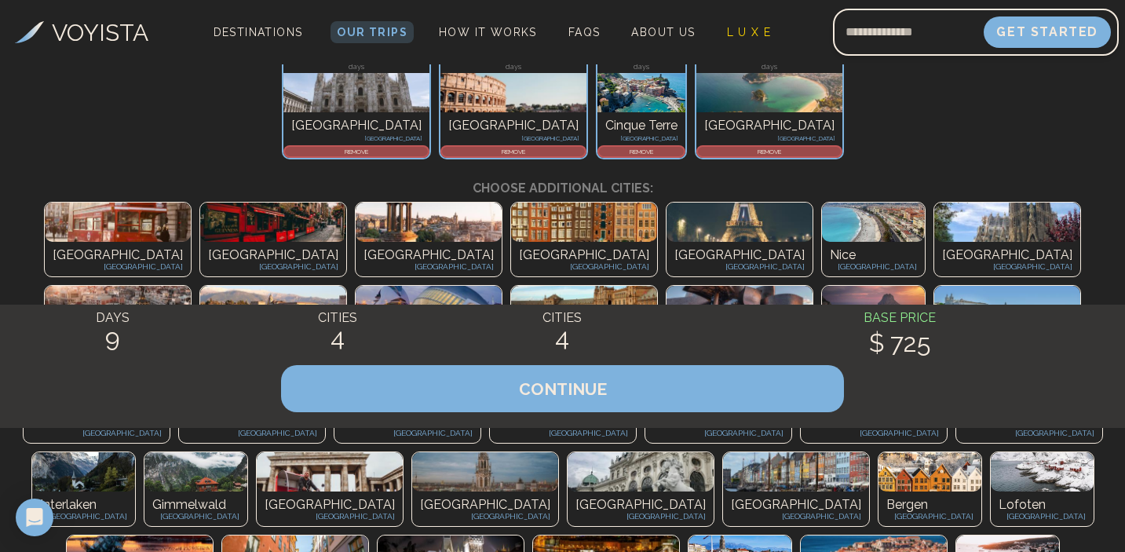
scroll to position [103, 0]
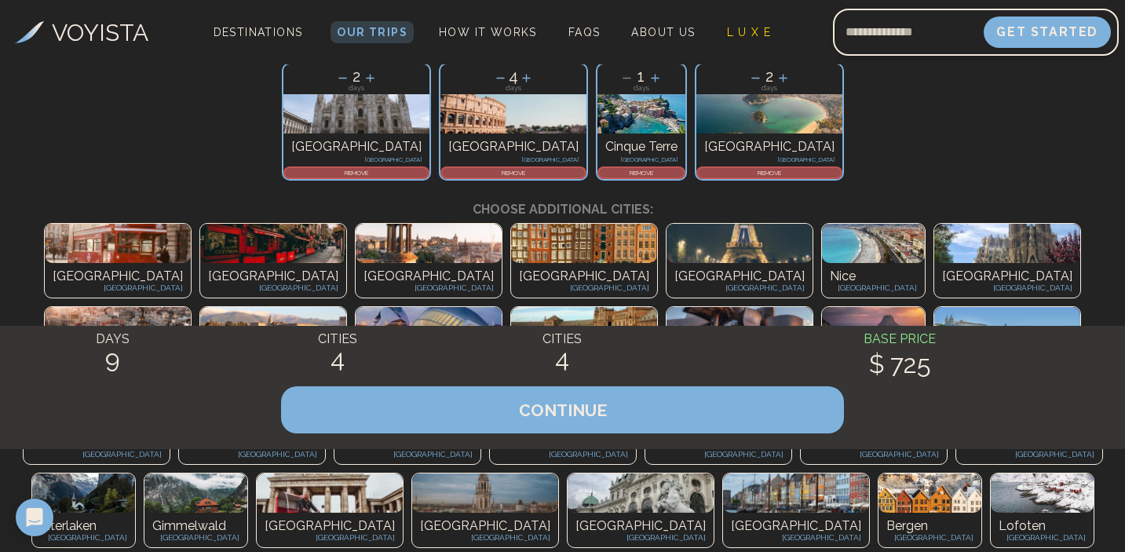
click at [698, 177] on p "REMOVE" at bounding box center [769, 172] width 143 height 9
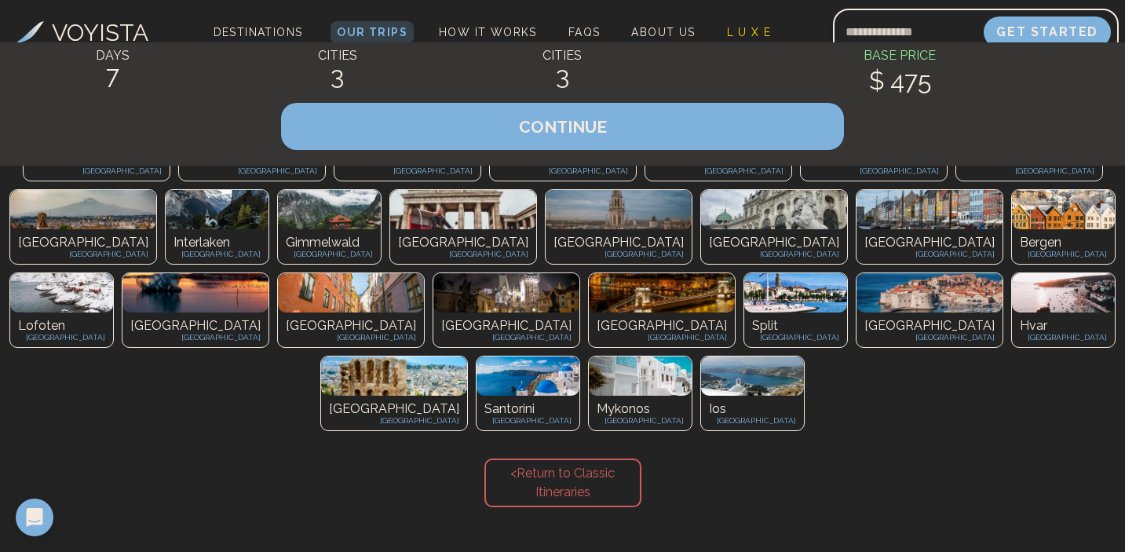
scroll to position [398, 0]
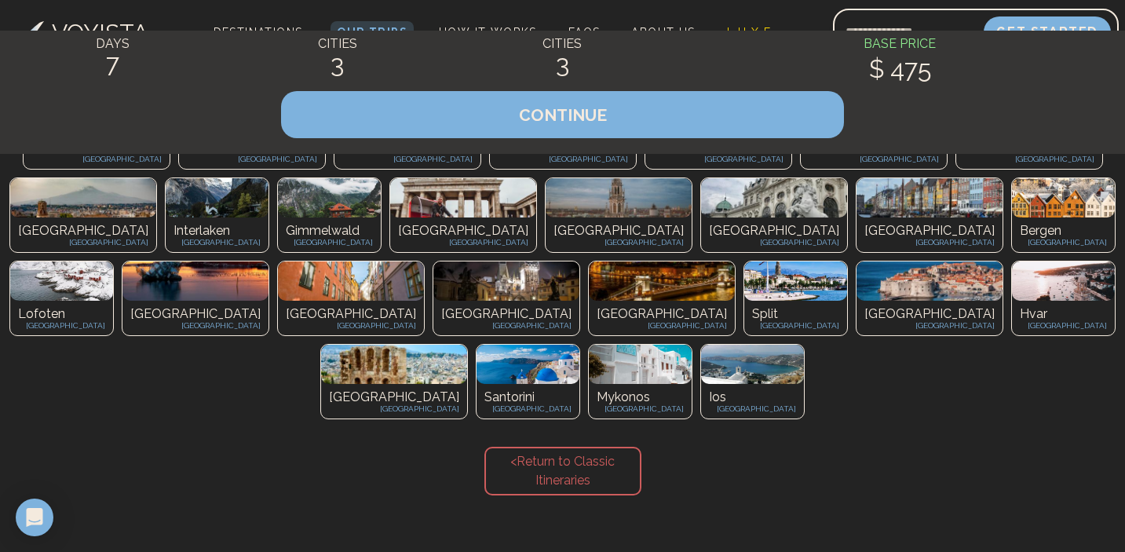
click at [545, 217] on img at bounding box center [618, 197] width 146 height 39
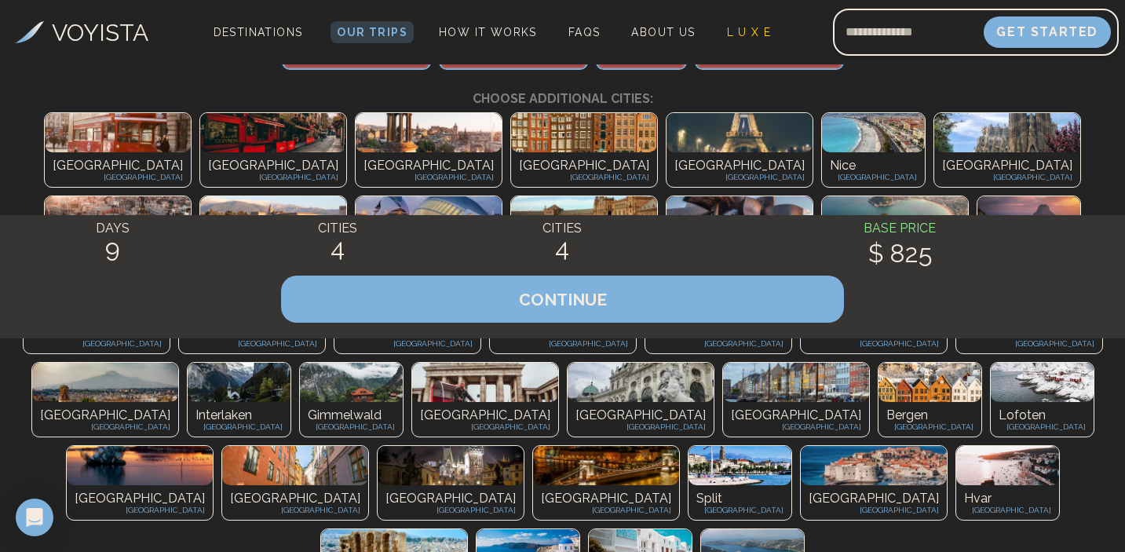
scroll to position [0, 0]
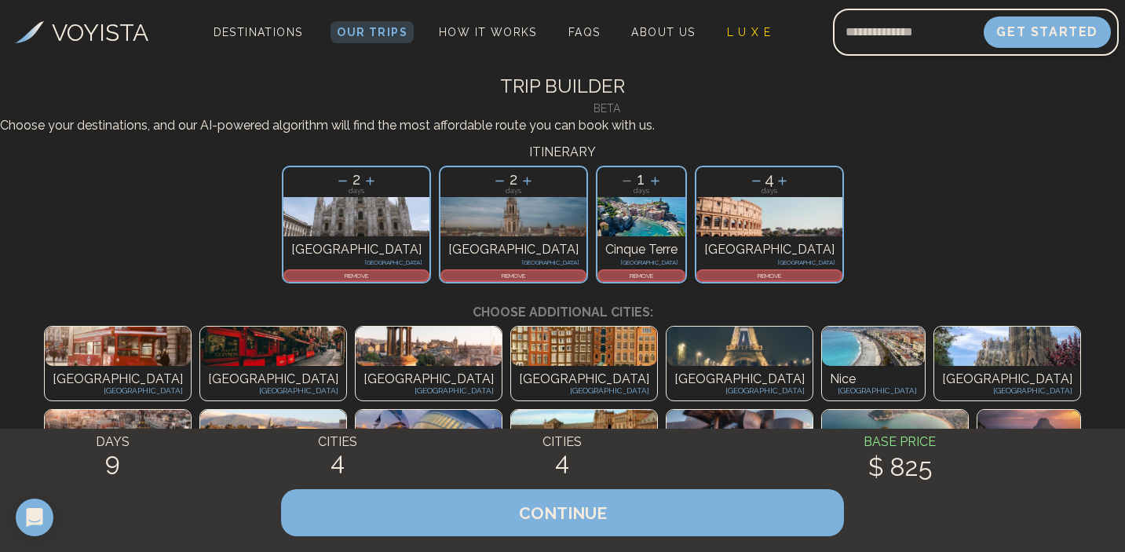
click at [442, 280] on p "REMOVE" at bounding box center [513, 275] width 143 height 9
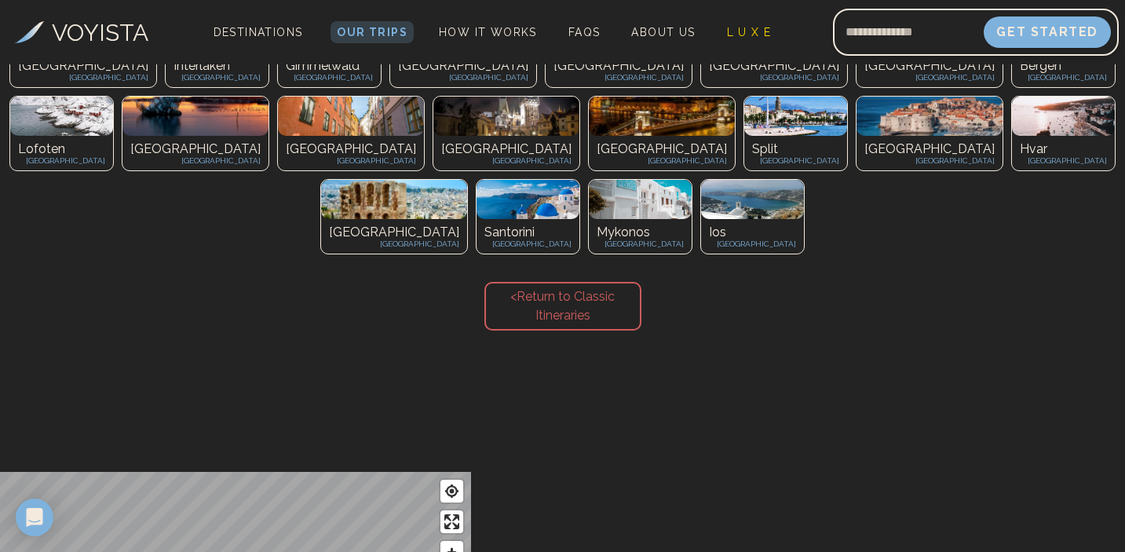
scroll to position [560, 0]
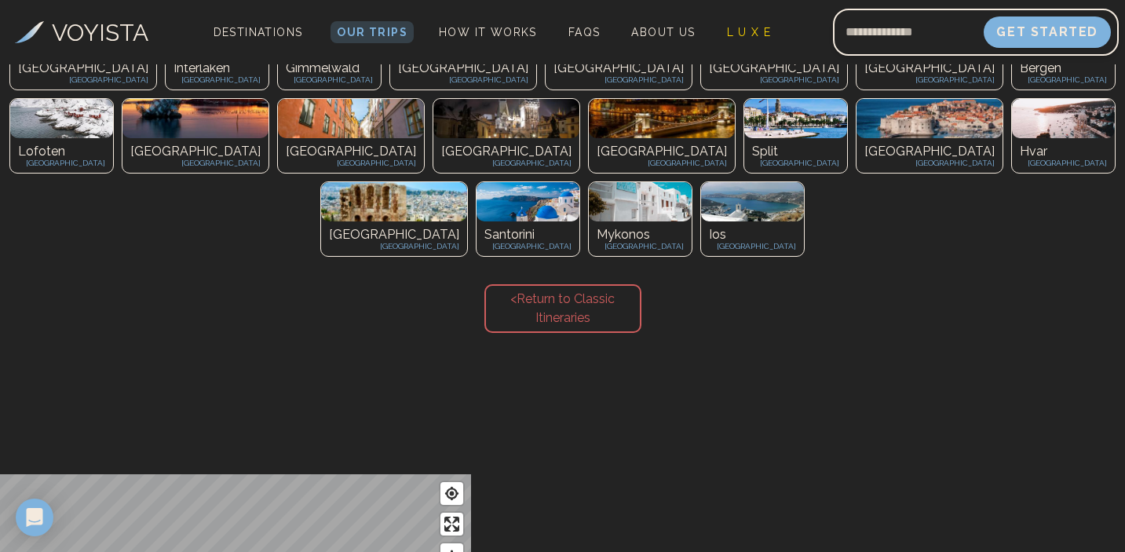
click at [864, 161] on p "[GEOGRAPHIC_DATA]" at bounding box center [929, 151] width 130 height 19
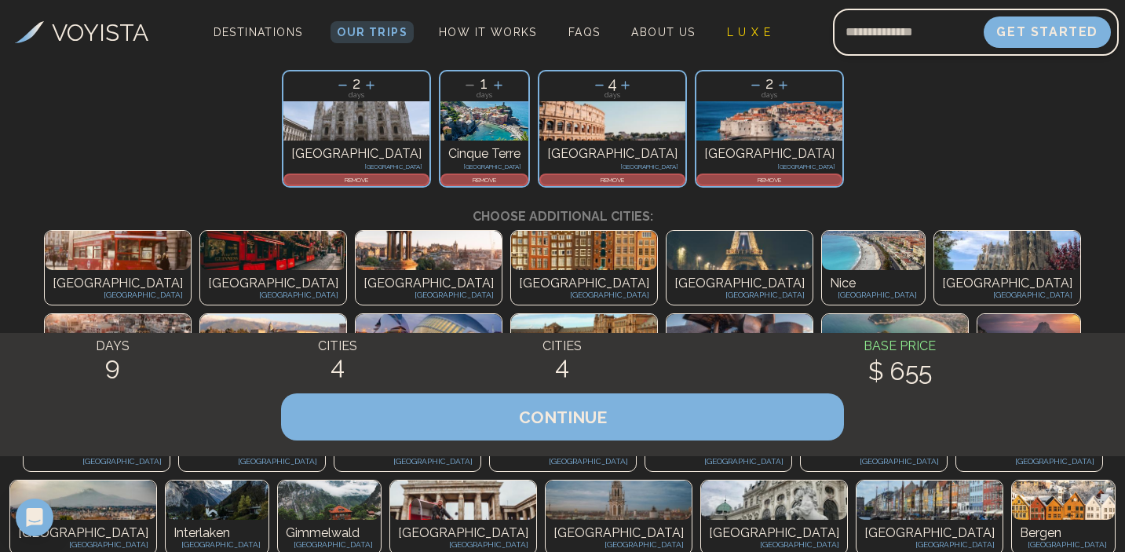
scroll to position [0, 0]
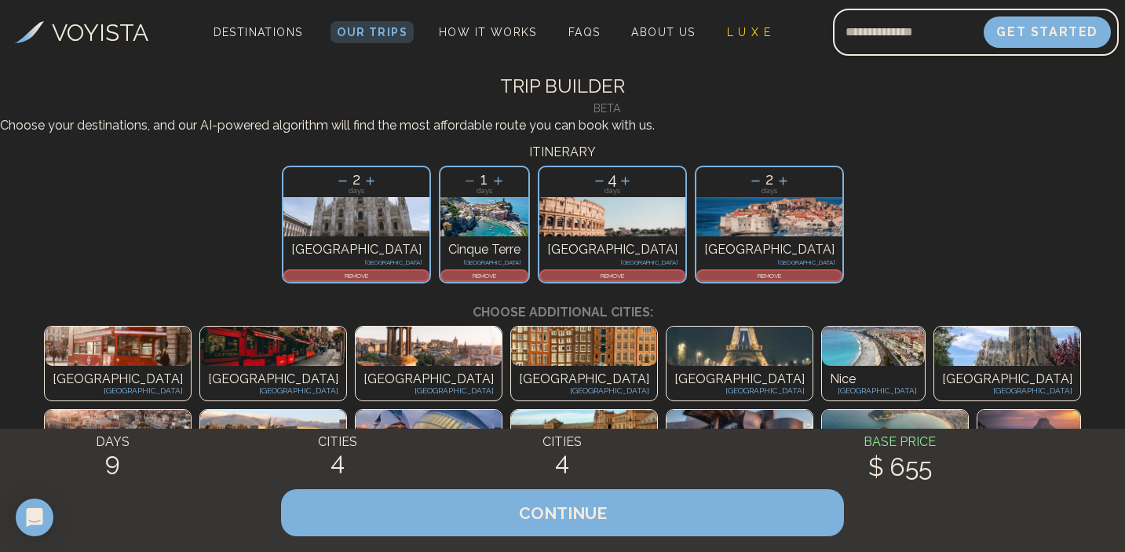
click at [698, 280] on p "REMOVE" at bounding box center [769, 275] width 143 height 9
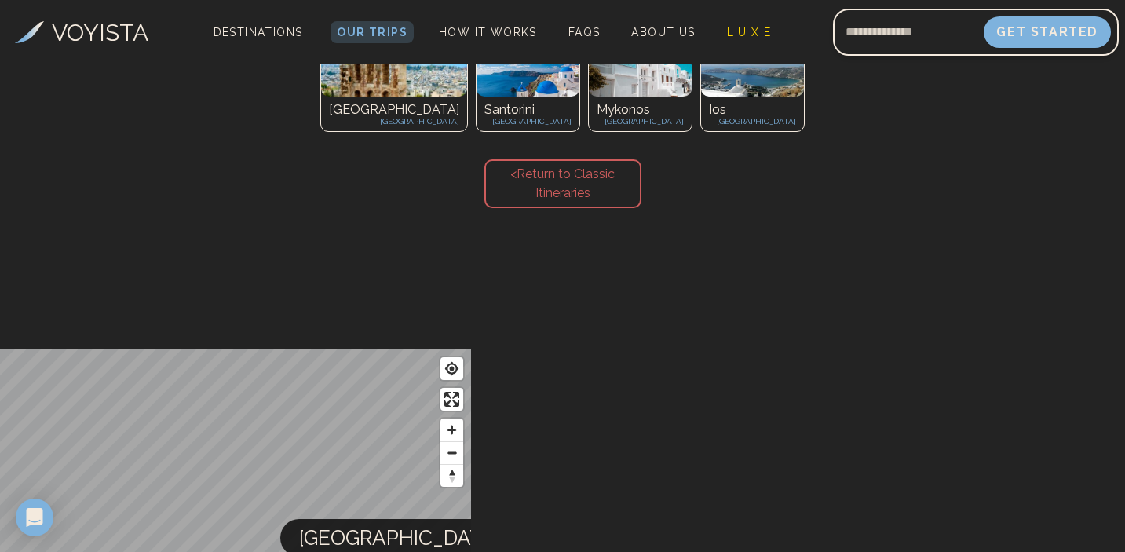
scroll to position [679, 0]
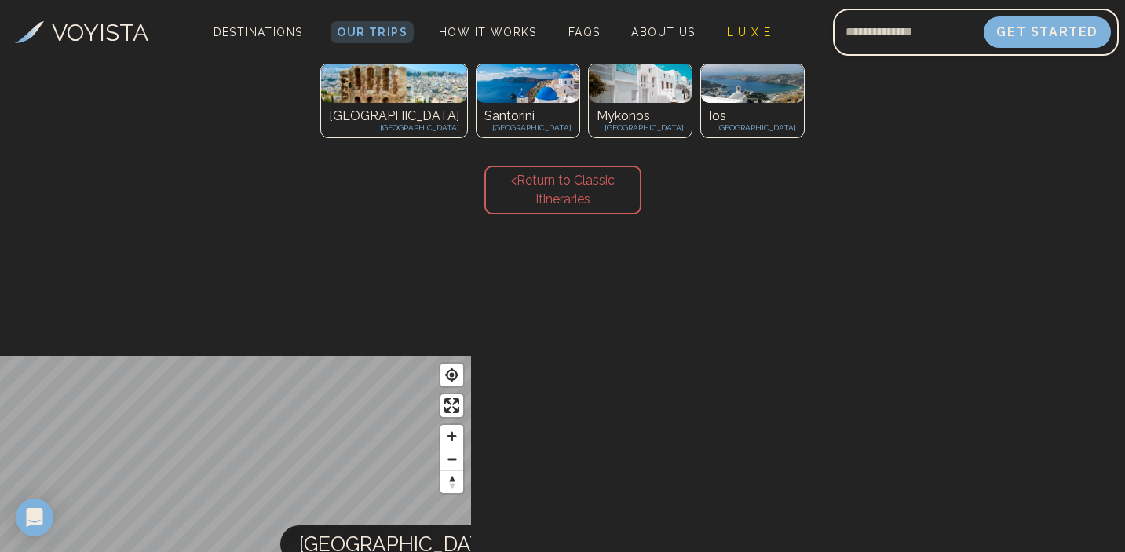
click at [744, 54] on div "Split [GEOGRAPHIC_DATA]" at bounding box center [795, 37] width 103 height 35
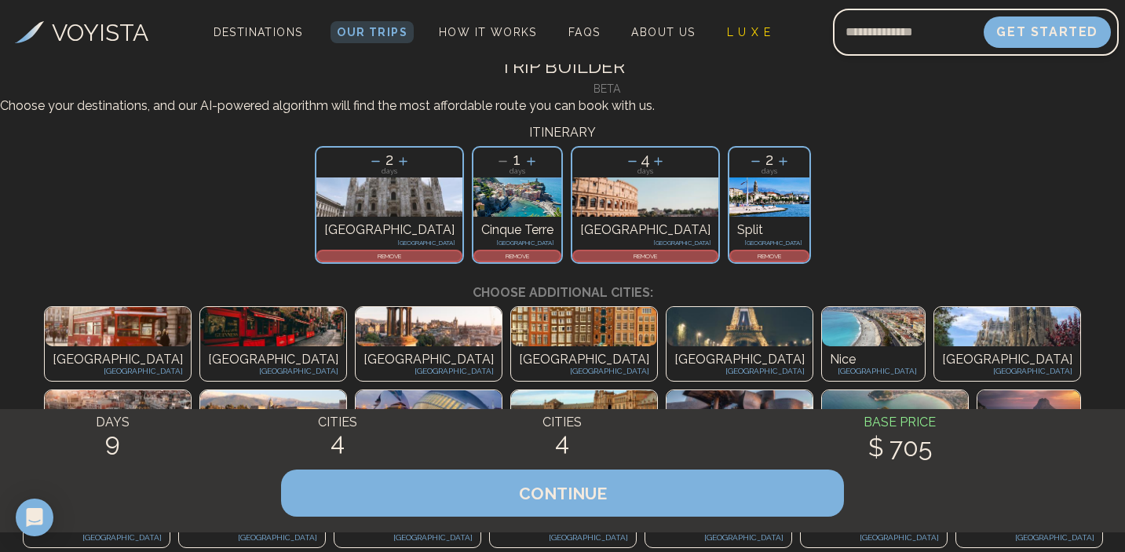
scroll to position [0, 0]
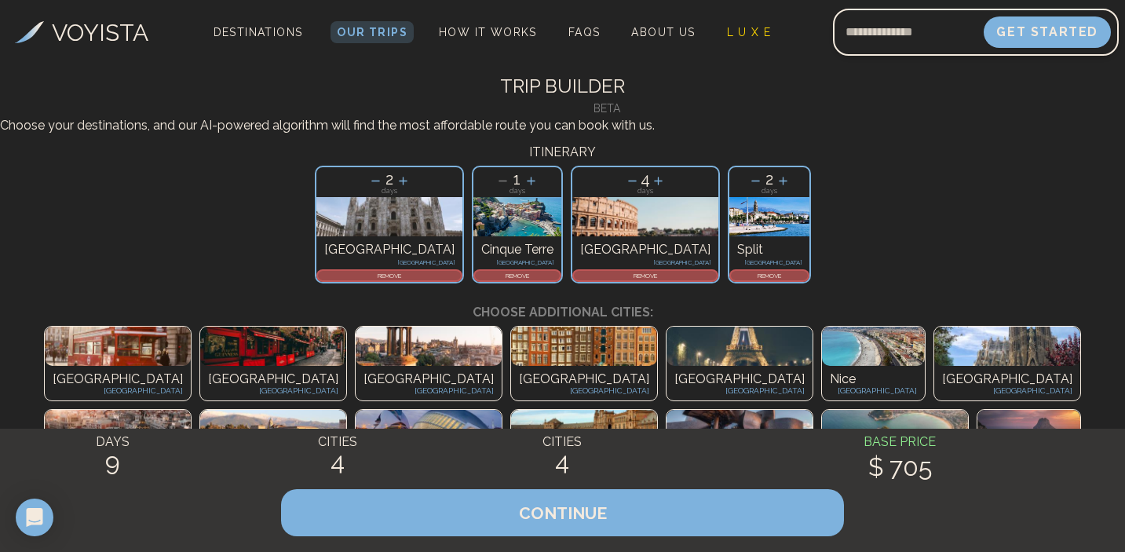
click at [731, 280] on p "REMOVE" at bounding box center [769, 275] width 77 height 9
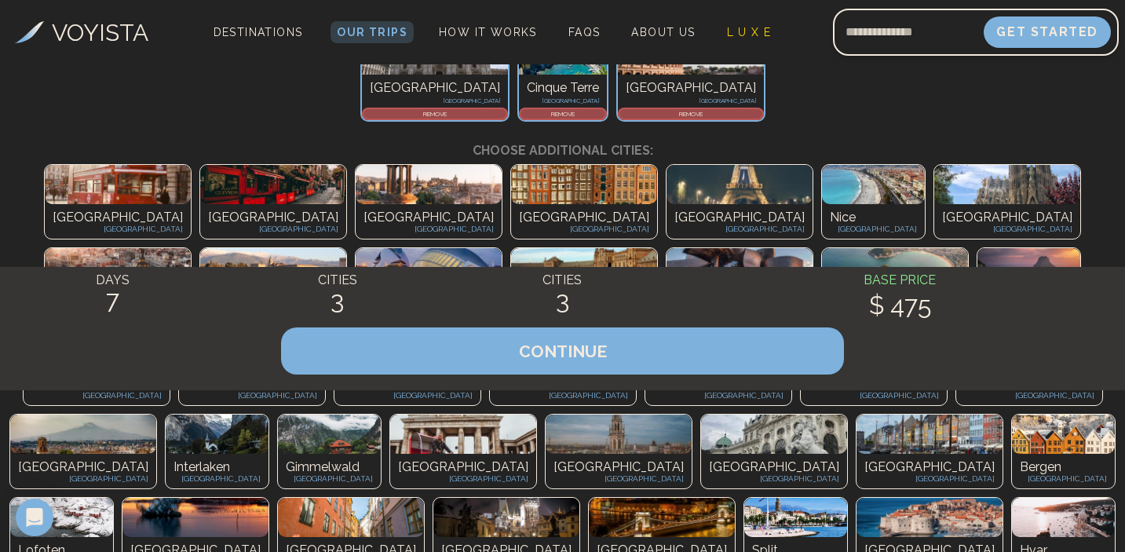
scroll to position [166, 0]
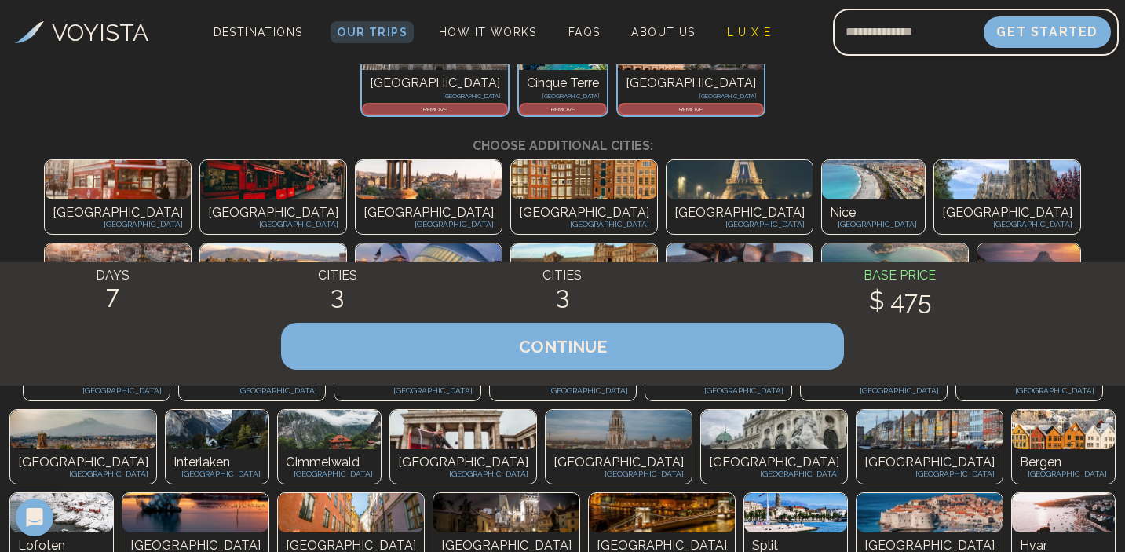
click at [830, 222] on p "Nice" at bounding box center [873, 212] width 87 height 19
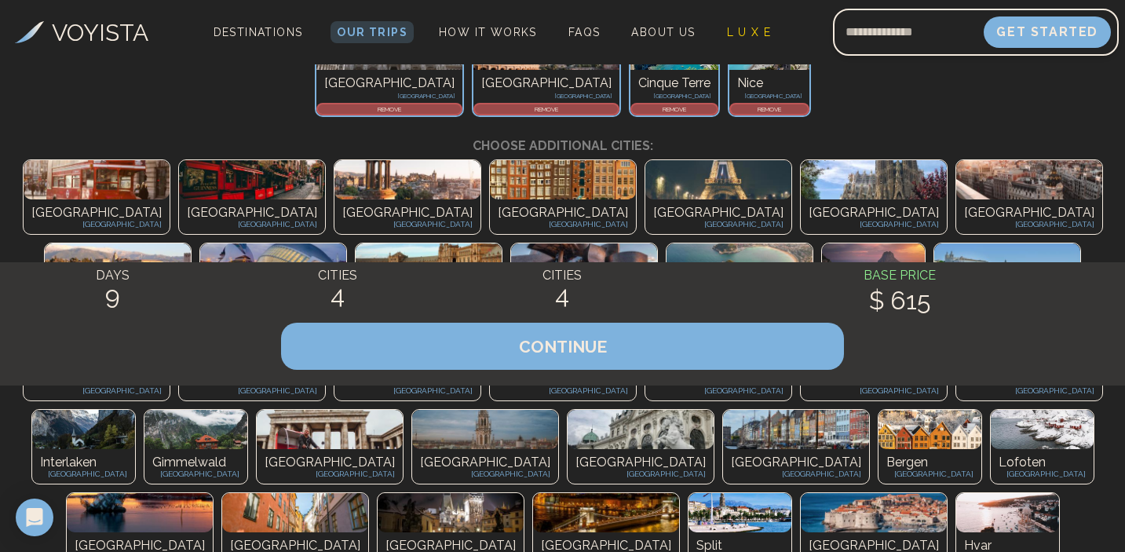
click at [731, 114] on p "REMOVE" at bounding box center [769, 108] width 77 height 9
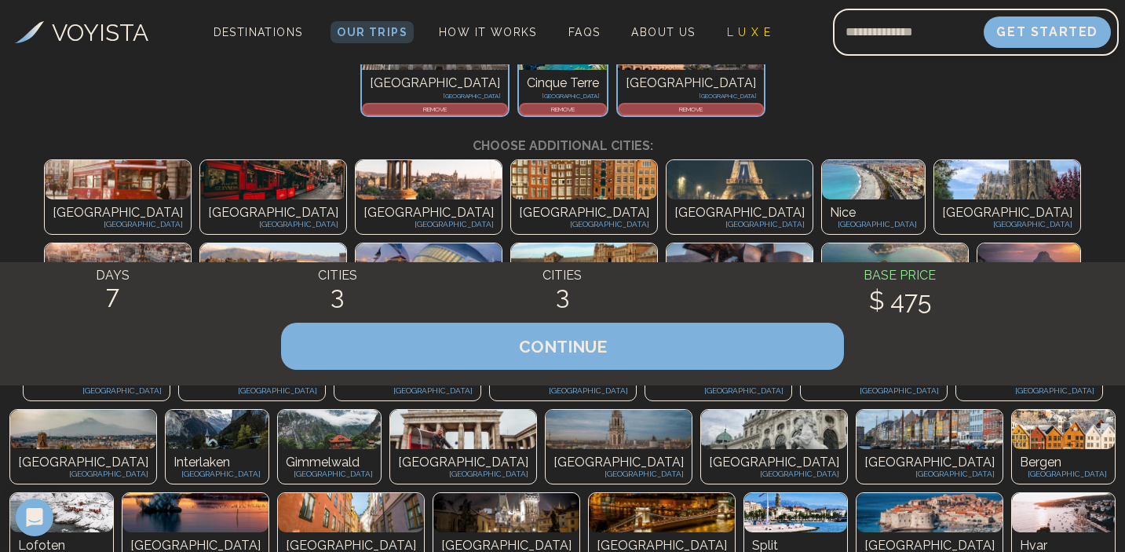
click at [830, 222] on p "Nice" at bounding box center [873, 212] width 87 height 19
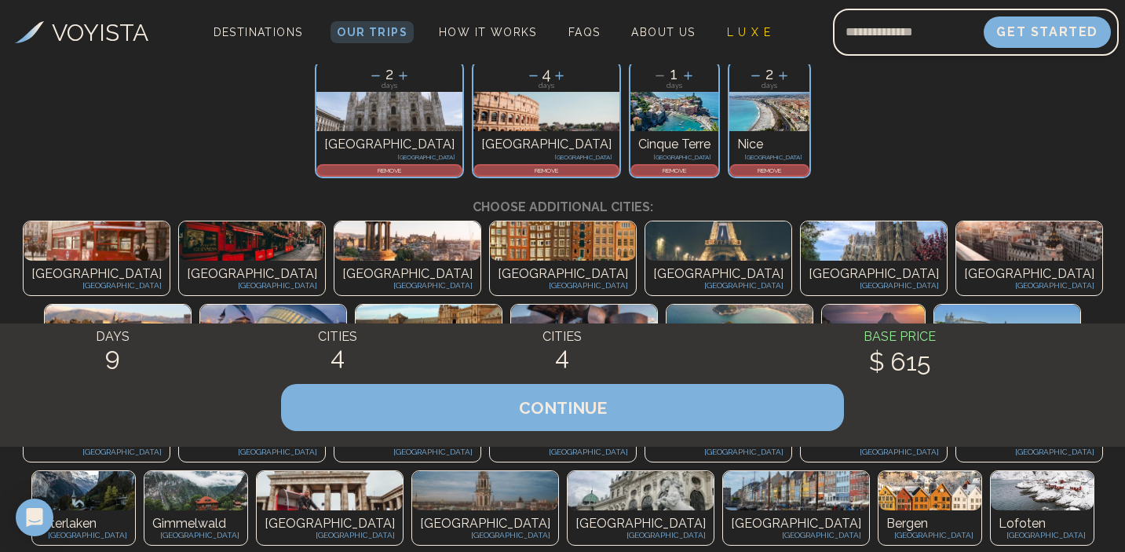
scroll to position [97, 0]
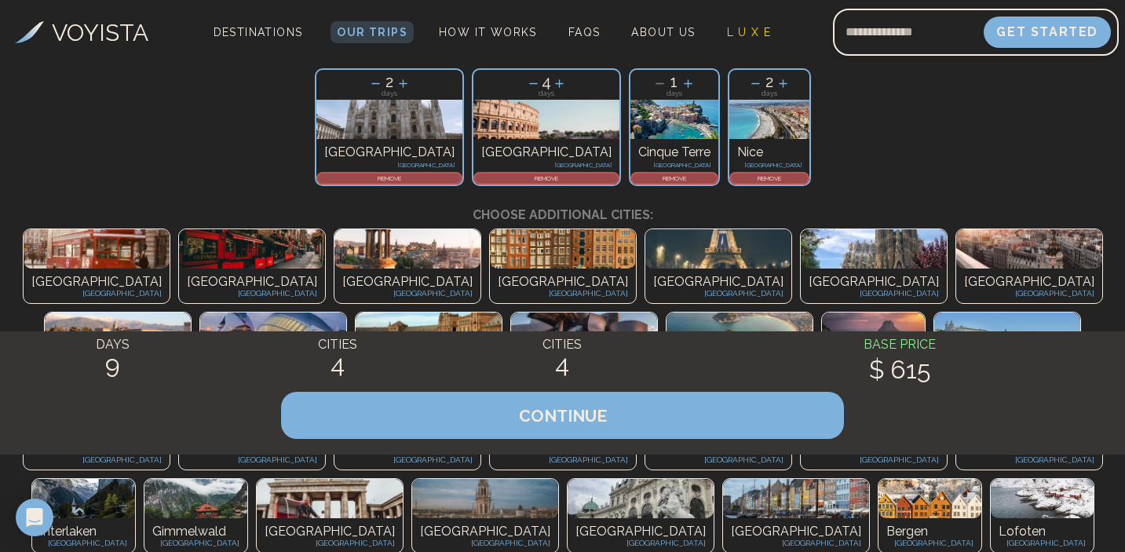
click at [731, 183] on p "REMOVE" at bounding box center [769, 177] width 77 height 9
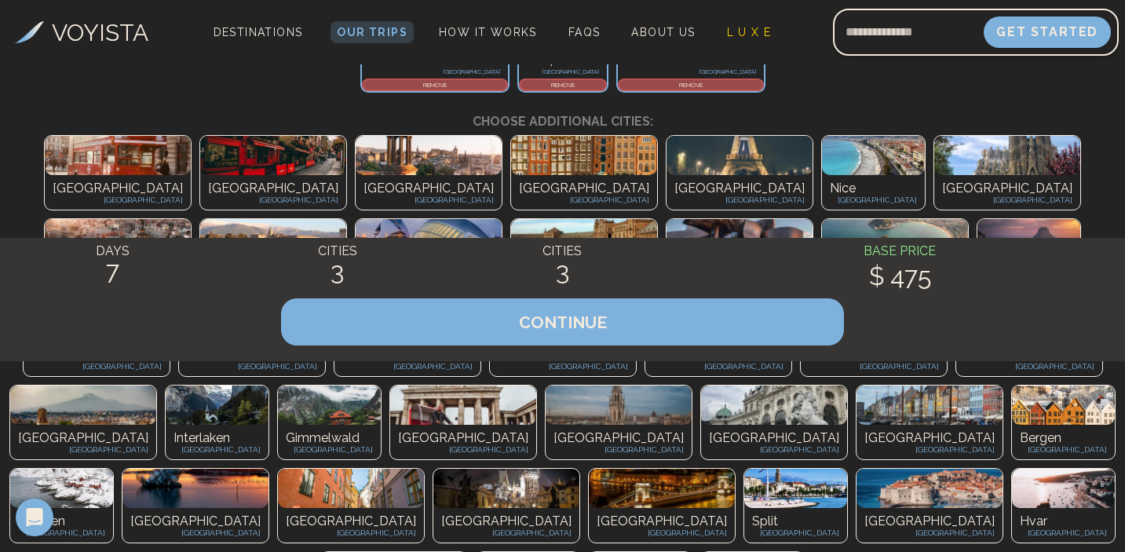
scroll to position [187, 0]
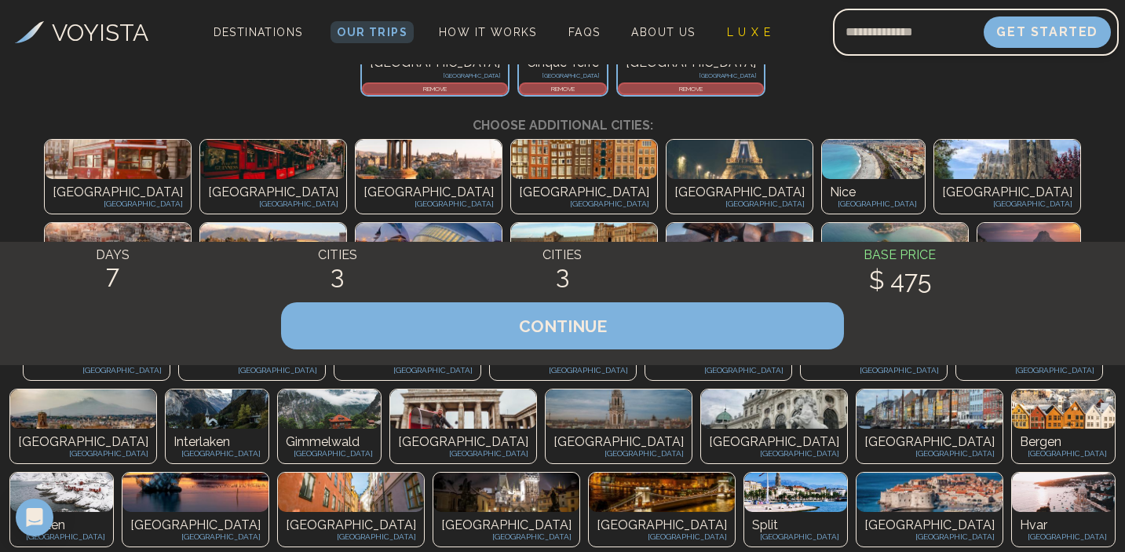
click at [830, 210] on p "[GEOGRAPHIC_DATA]" at bounding box center [873, 204] width 87 height 12
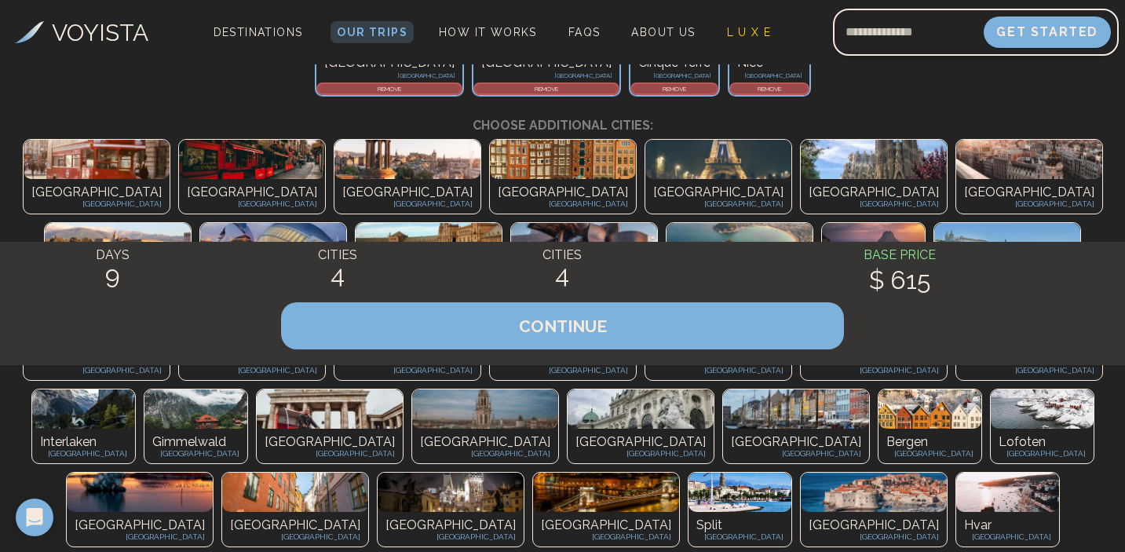
click at [671, 349] on button "CONTINUE" at bounding box center [562, 325] width 563 height 47
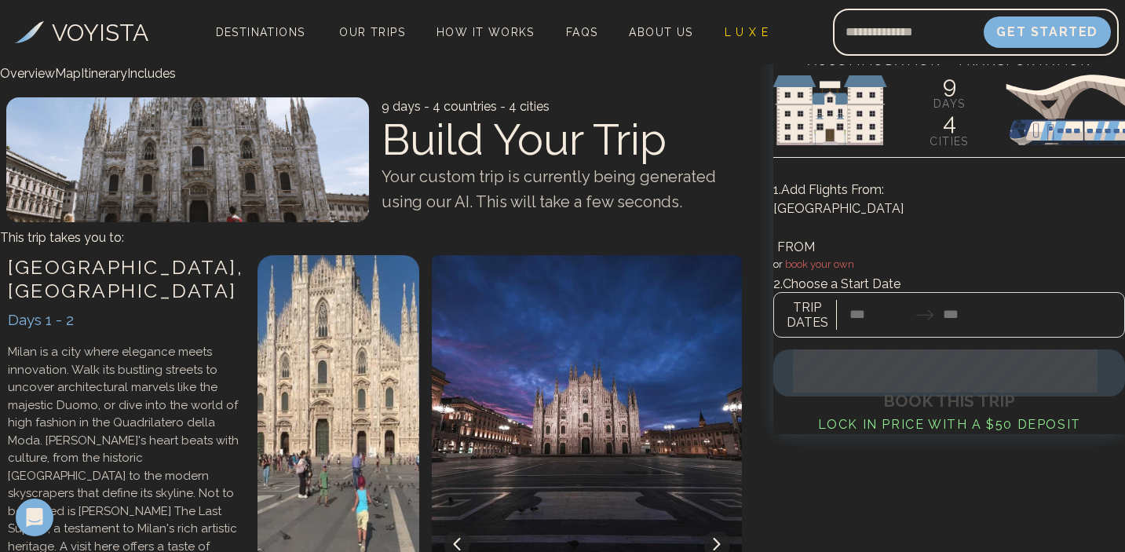
click at [925, 238] on div at bounding box center [949, 228] width 352 height 20
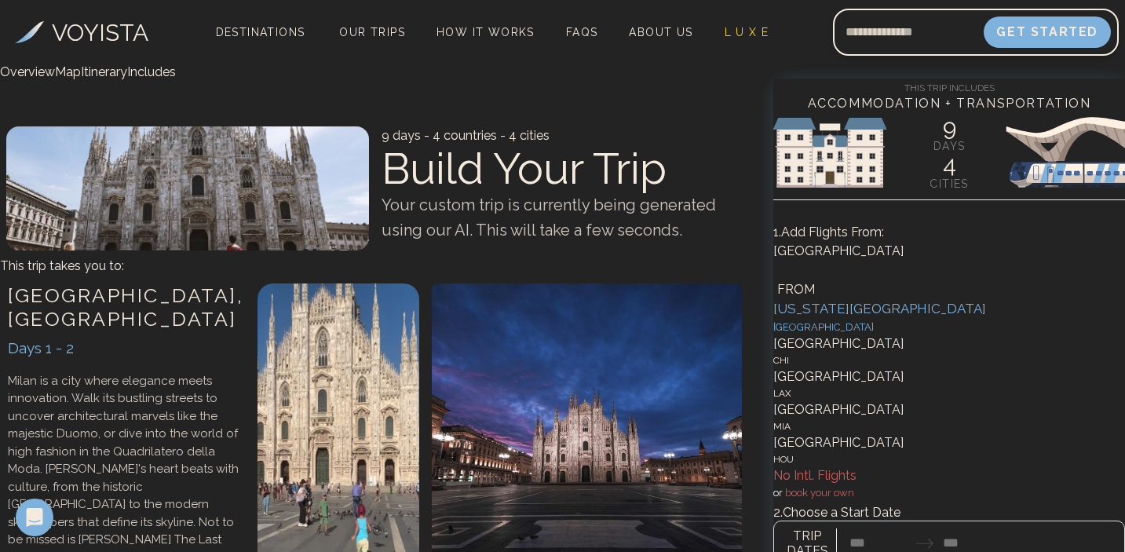
scroll to position [72, 0]
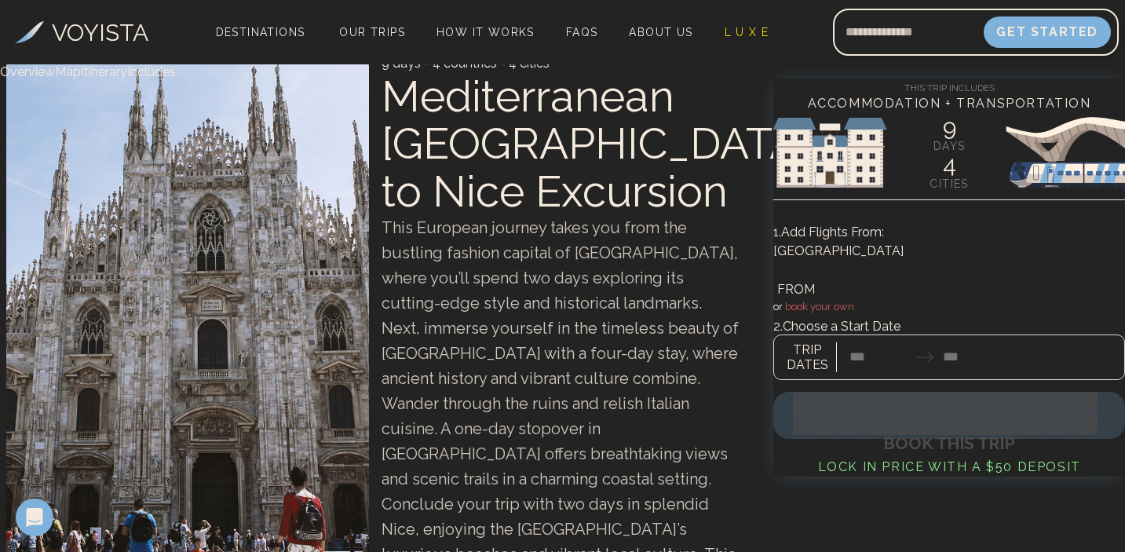
drag, startPoint x: 952, startPoint y: 255, endPoint x: 932, endPoint y: 255, distance: 19.6
click at [933, 255] on div "[GEOGRAPHIC_DATA]" at bounding box center [949, 261] width 352 height 38
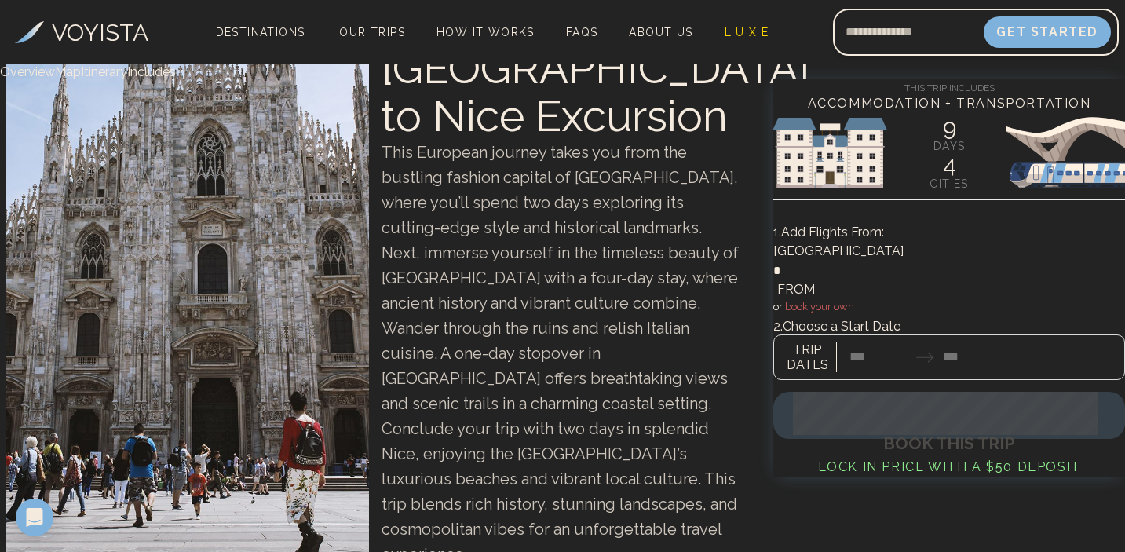
scroll to position [158, 0]
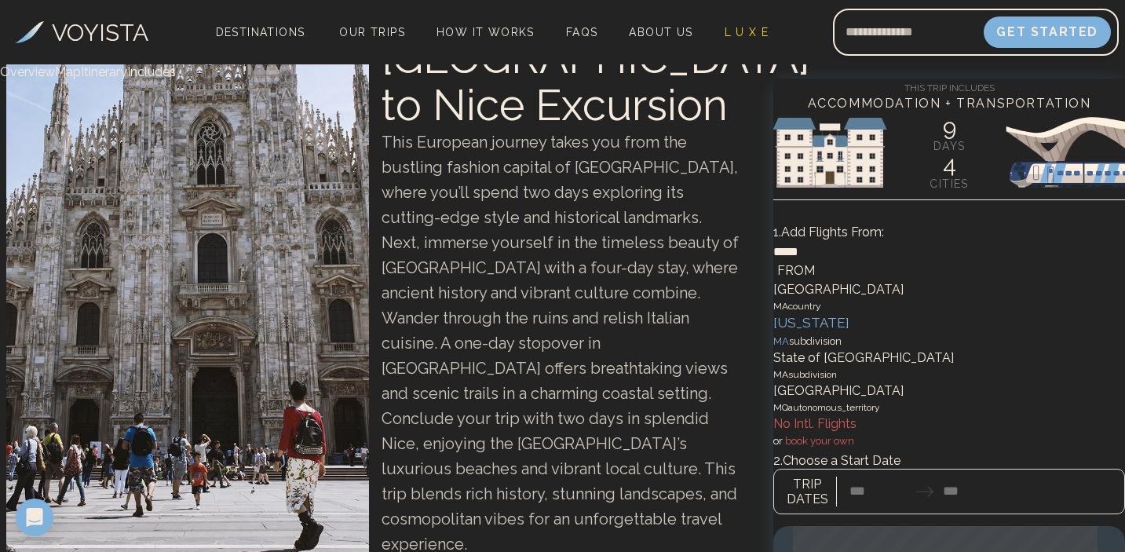
type input "******"
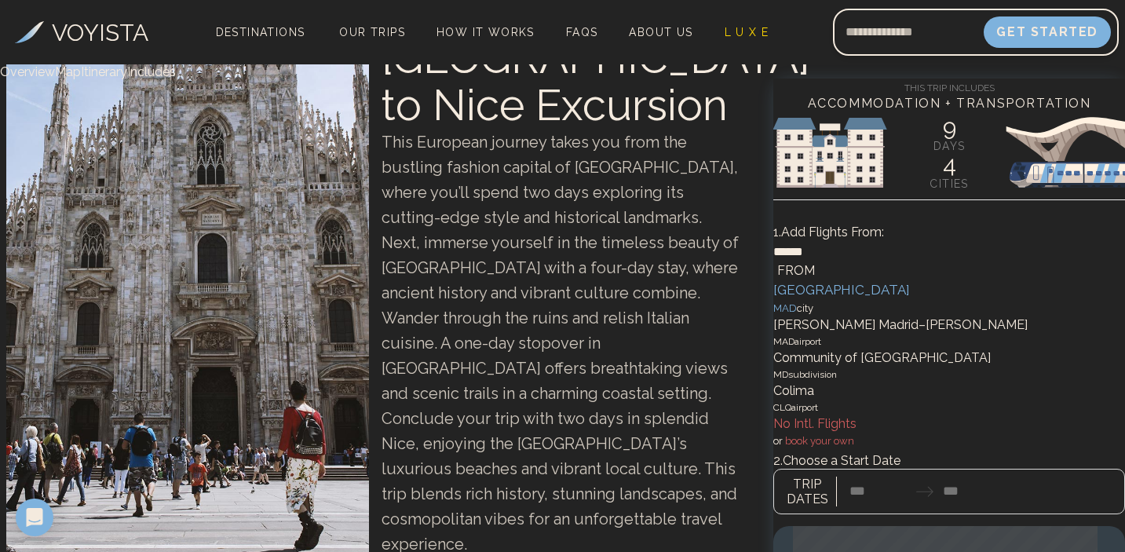
click at [940, 316] on div "MAD city" at bounding box center [949, 309] width 352 height 16
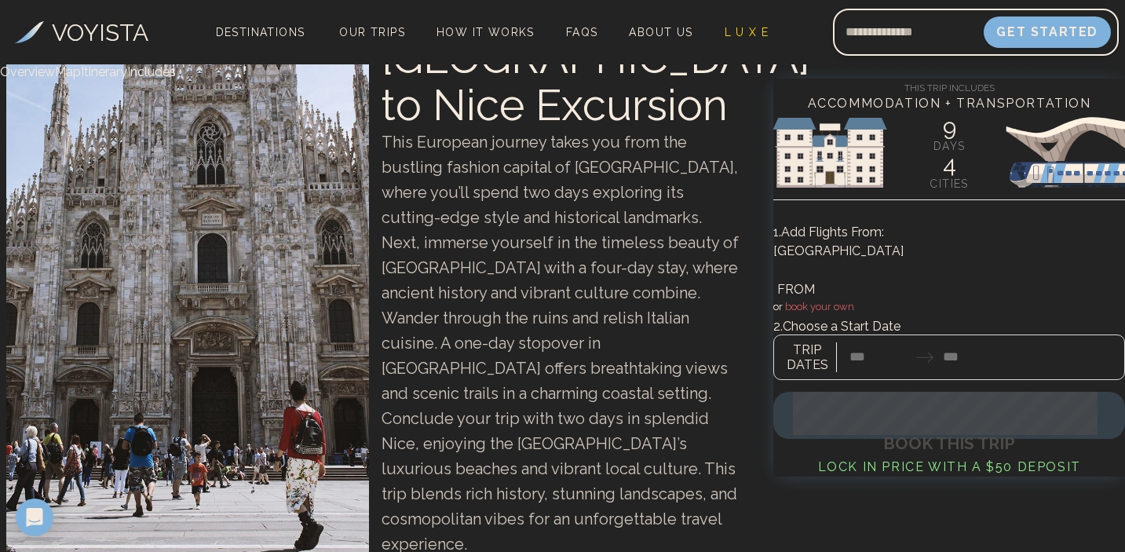
click at [918, 336] on div at bounding box center [949, 349] width 352 height 61
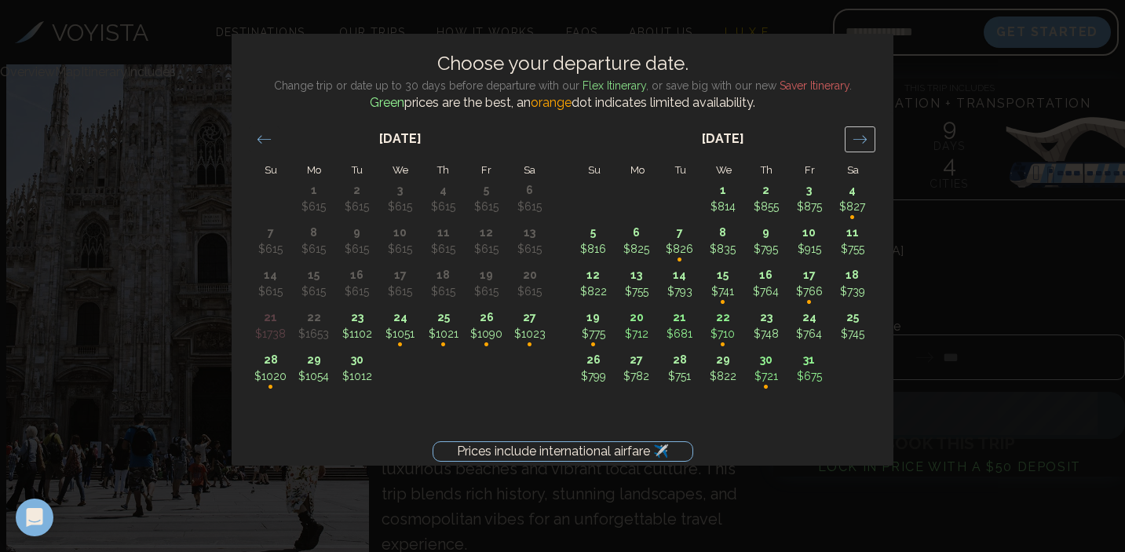
click at [856, 145] on icon "Move forward to switch to the next month." at bounding box center [859, 139] width 15 height 15
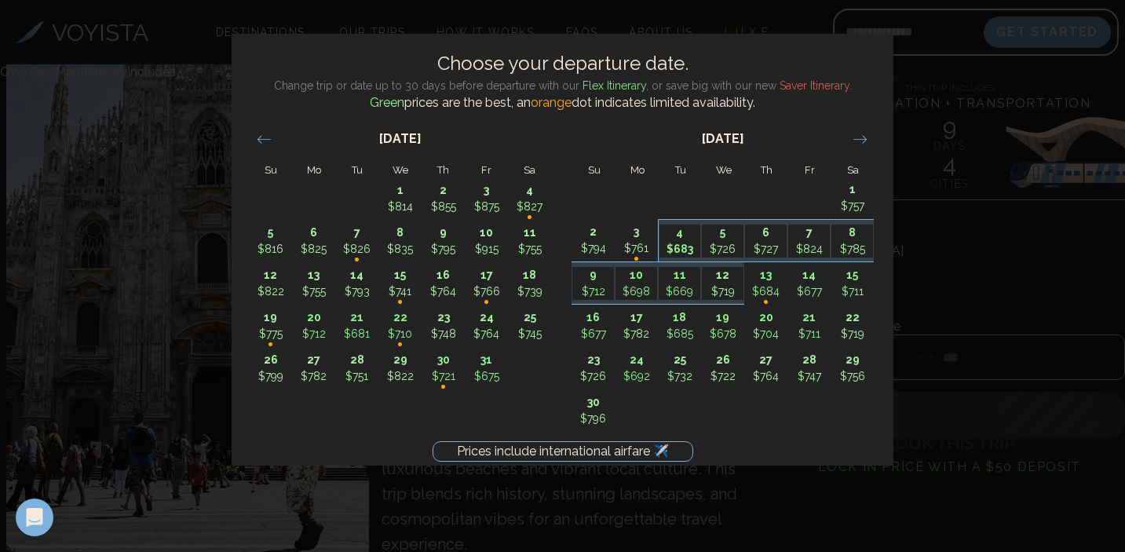
click at [680, 234] on p "4" at bounding box center [680, 232] width 42 height 16
type input "*******"
type input "********"
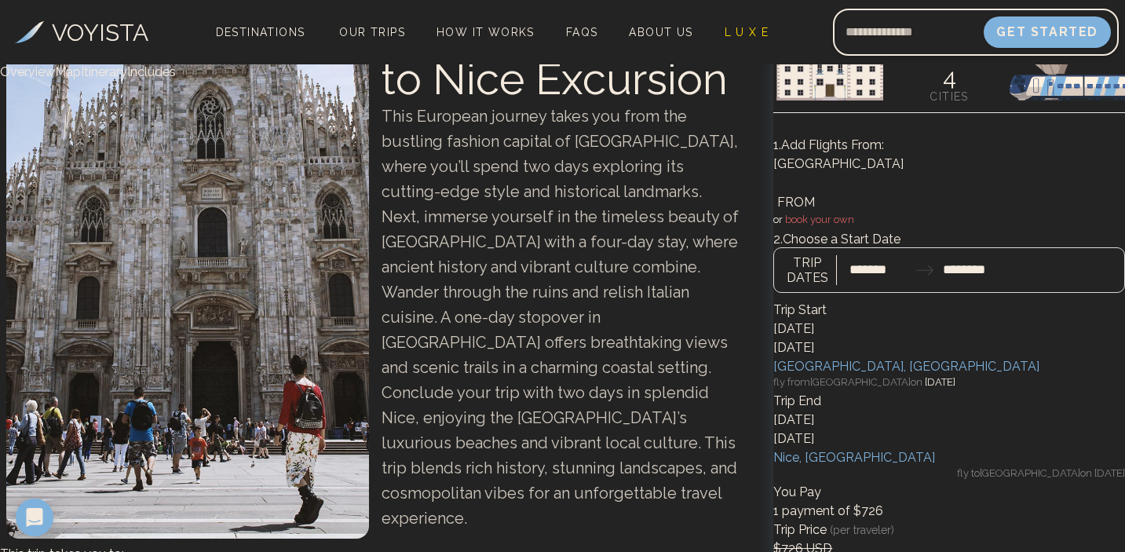
scroll to position [184, 0]
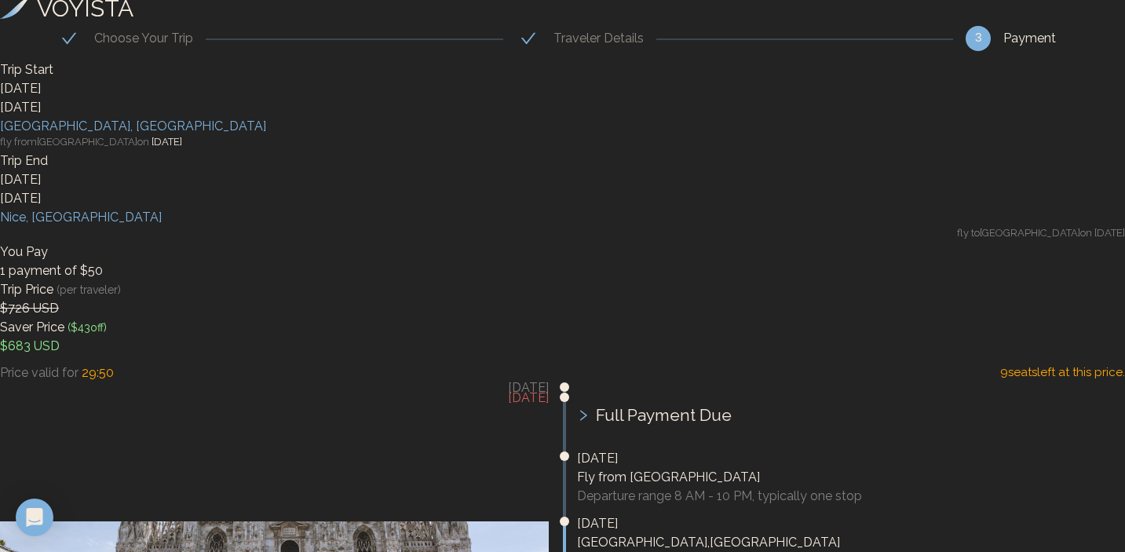
scroll to position [7, 0]
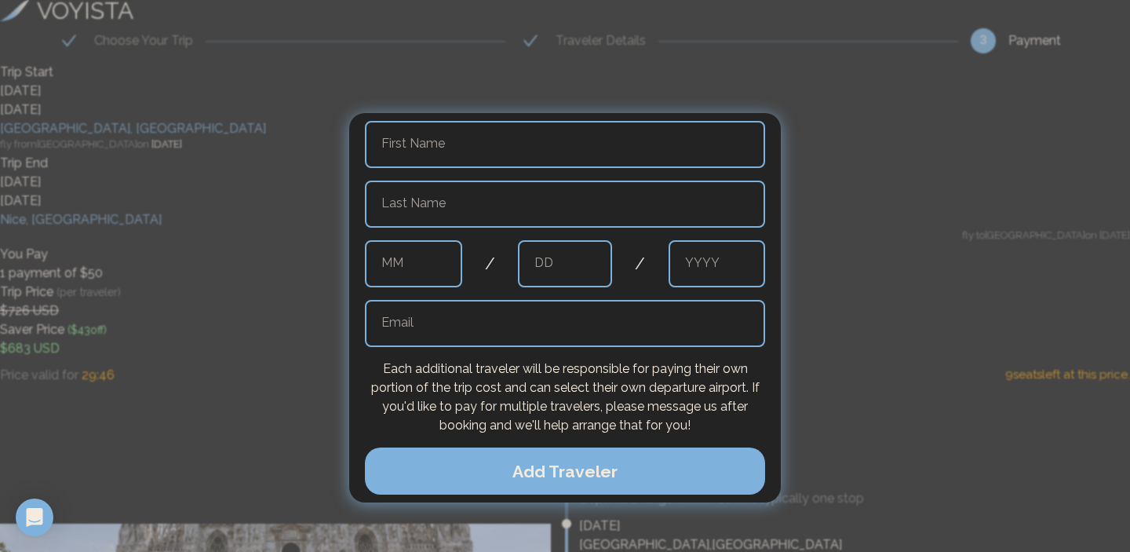
click at [547, 134] on input "text" at bounding box center [565, 144] width 400 height 47
type input "*****"
type input "**********"
click at [440, 264] on input "text" at bounding box center [413, 263] width 97 height 47
click at [588, 321] on input "text" at bounding box center [565, 323] width 400 height 47
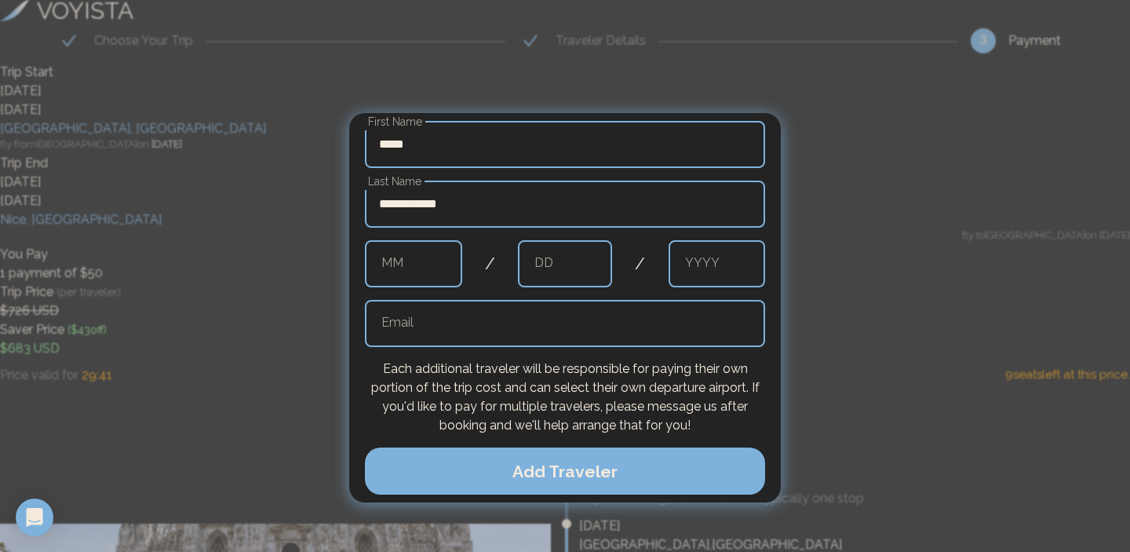
click at [808, 478] on div at bounding box center [565, 276] width 1130 height 552
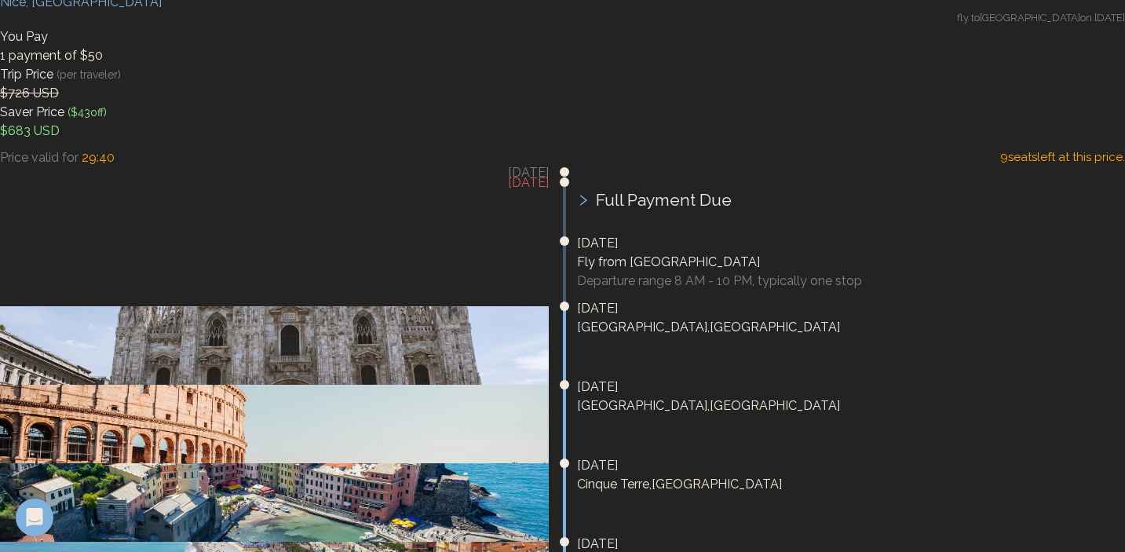
scroll to position [271, 0]
